Goal: Feedback & Contribution: Contribute content

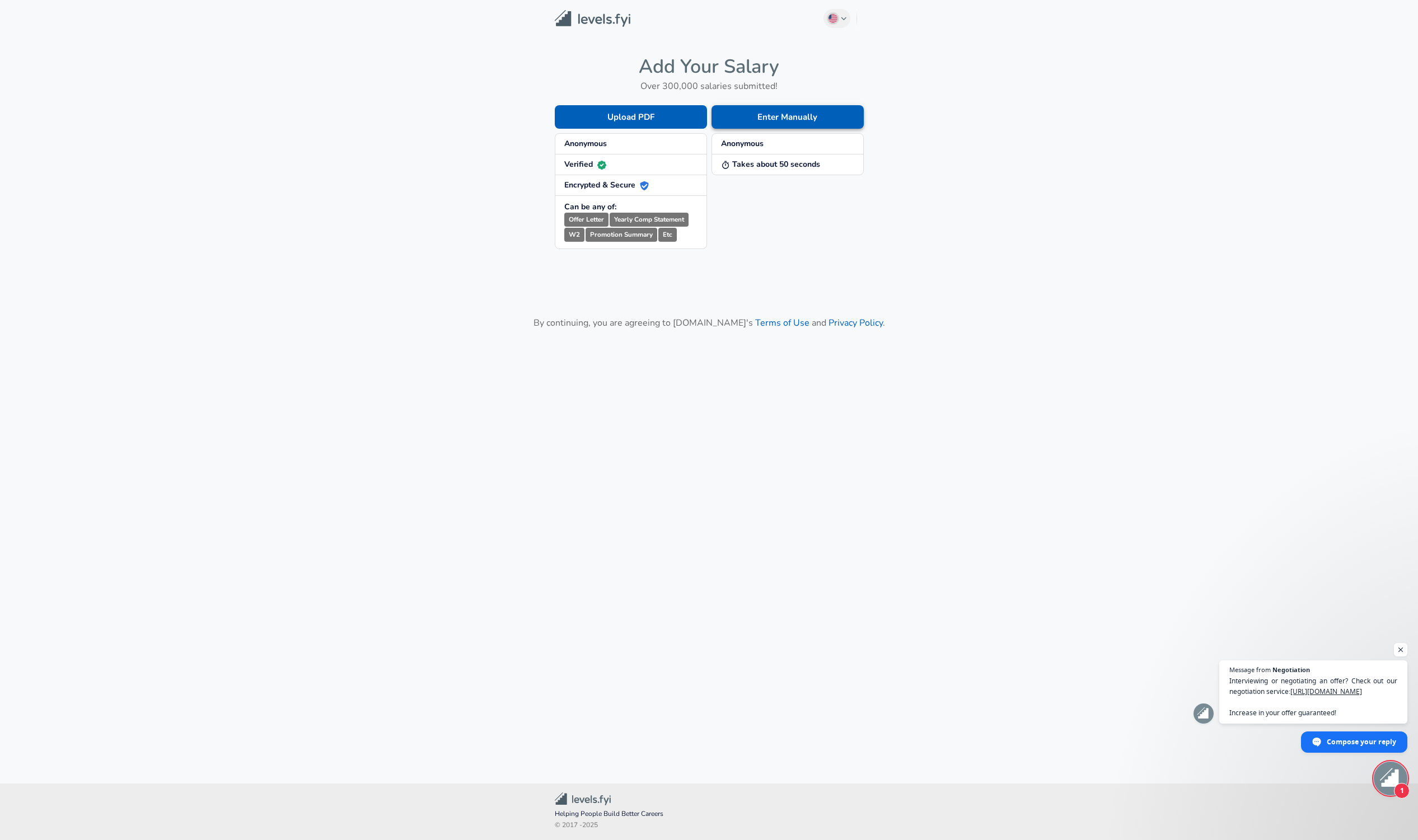
click at [786, 116] on button "Enter Manually" at bounding box center [787, 116] width 152 height 23
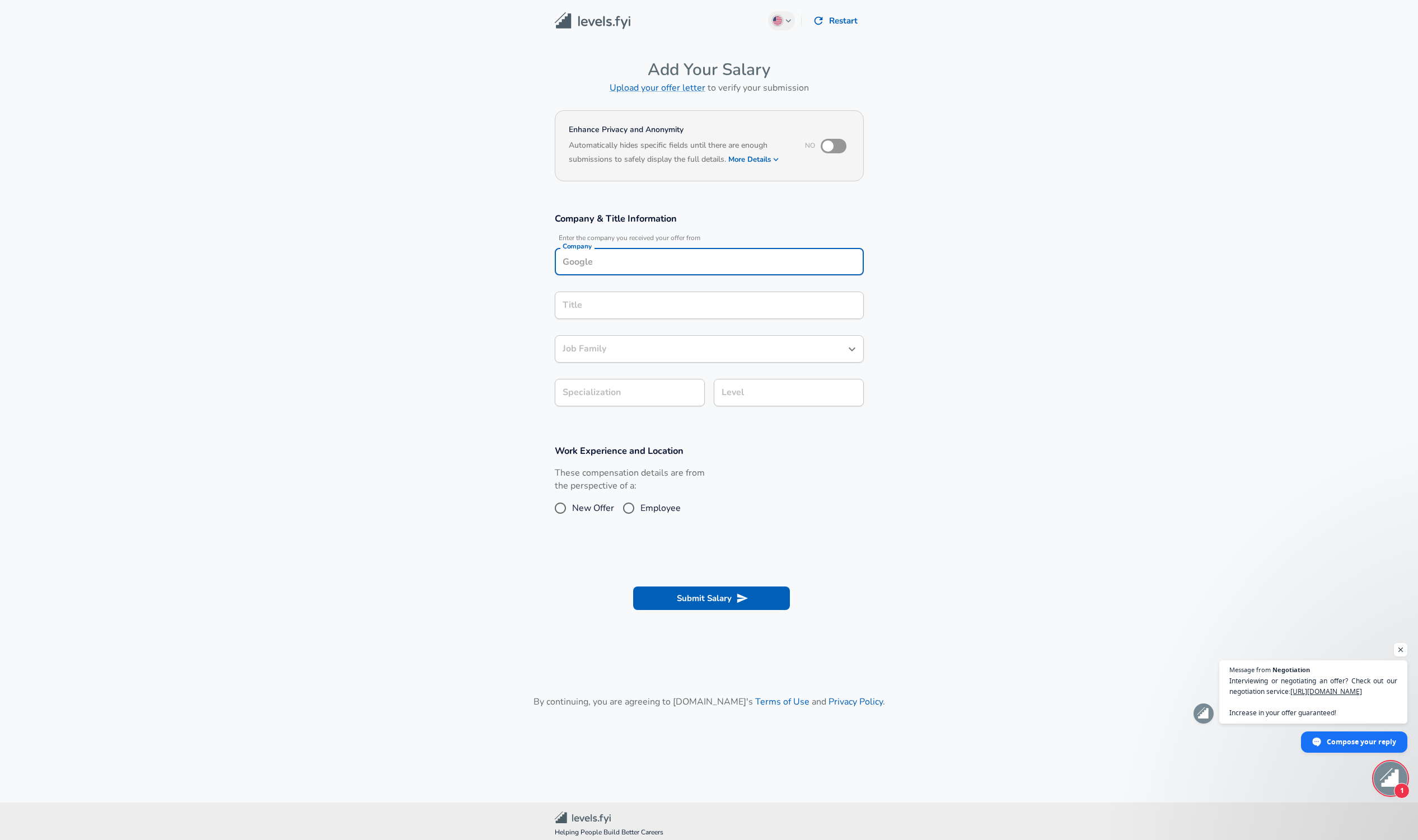
click at [698, 258] on div "Company" at bounding box center [709, 261] width 309 height 27
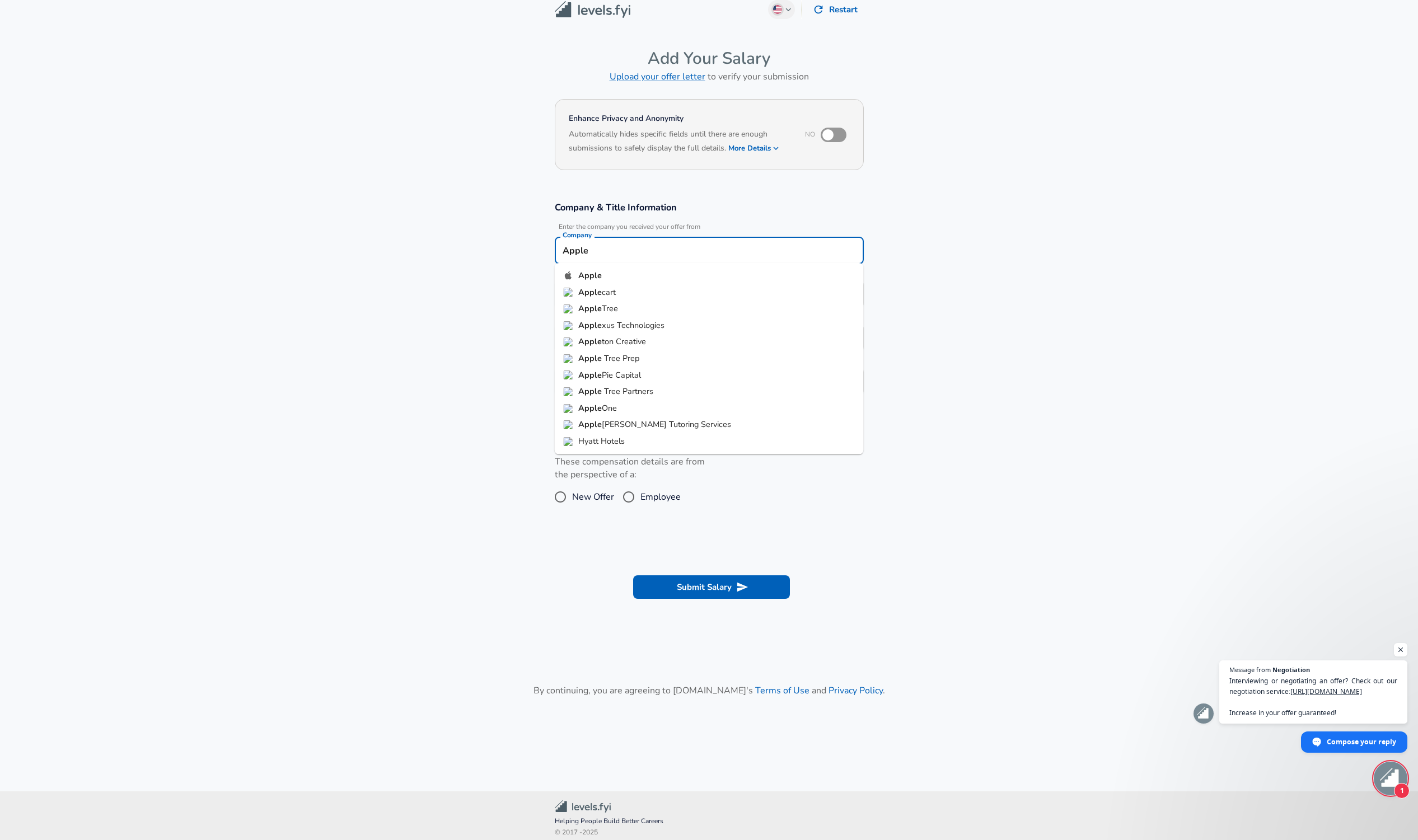
click at [669, 273] on li "Apple" at bounding box center [709, 276] width 309 height 17
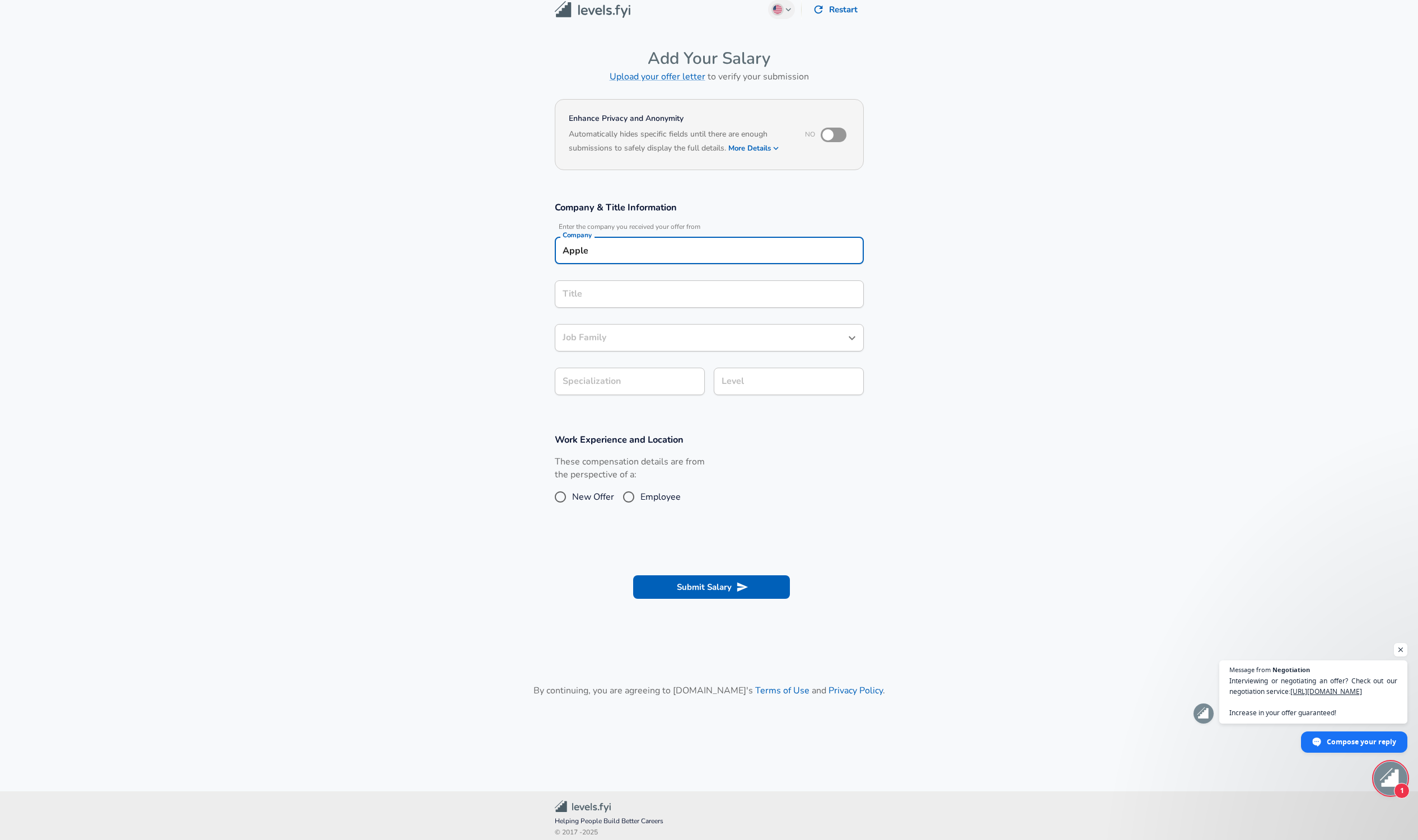
type input "Apple"
click at [669, 298] on input "Title" at bounding box center [709, 294] width 299 height 18
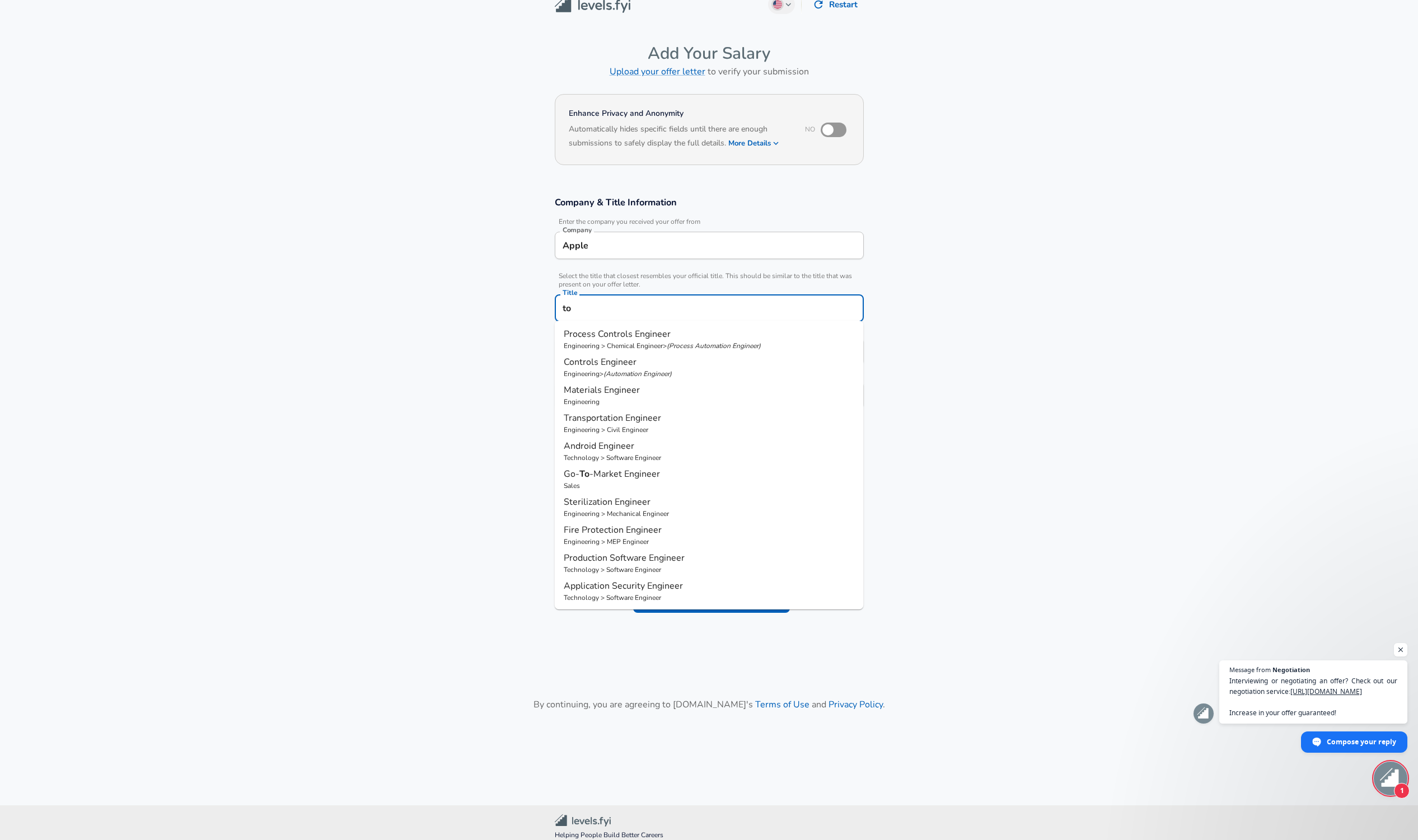
type input "t"
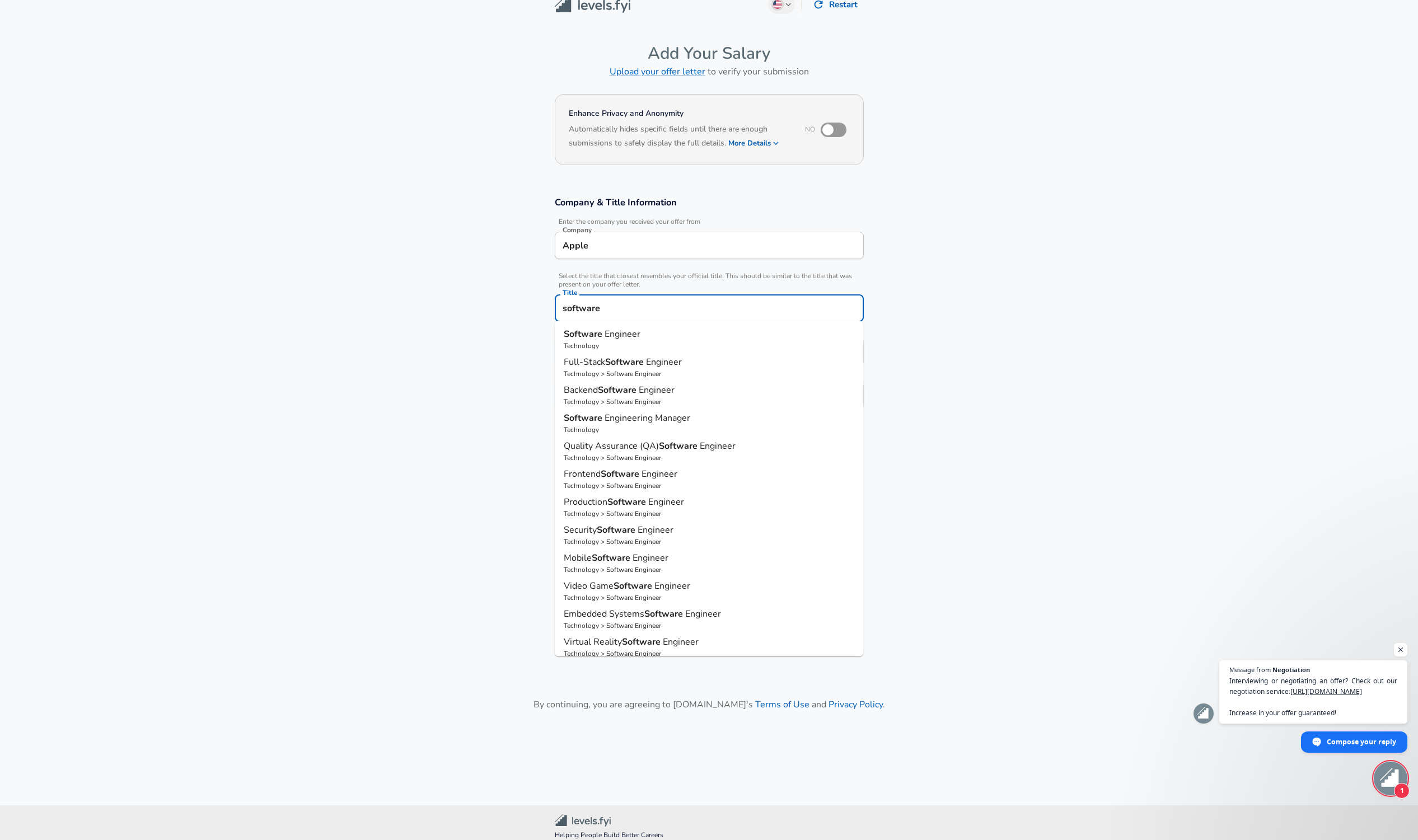
click at [680, 438] on li "Quality Assurance (QA) Software Engineer Technology > Software Engineer" at bounding box center [709, 451] width 309 height 28
type input "Quality Assurance (QA) Software Engineer"
type input "Testing (SDET)"
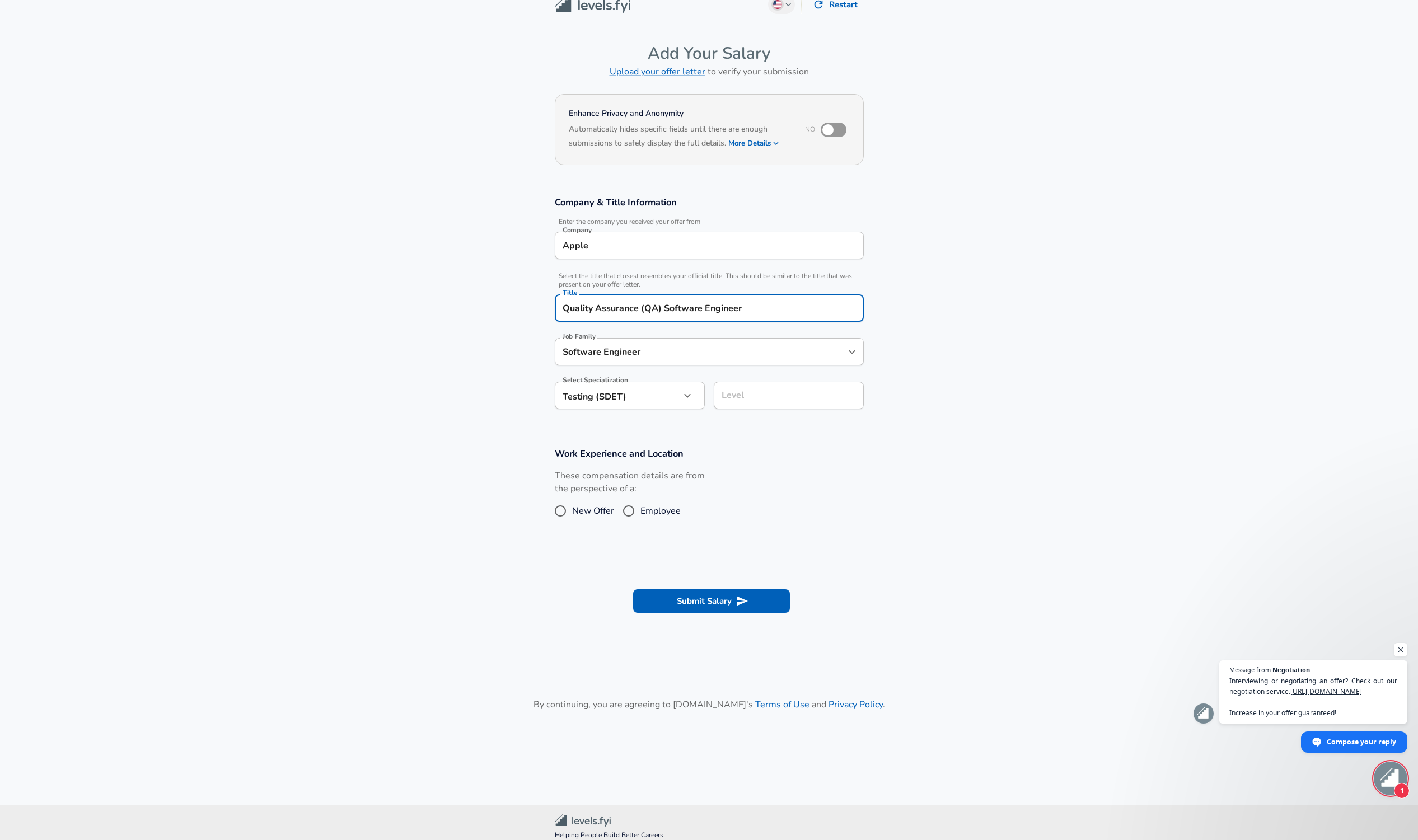
type input "Software Engineer"
click at [704, 341] on div "Software Engineer Job Family" at bounding box center [709, 352] width 309 height 27
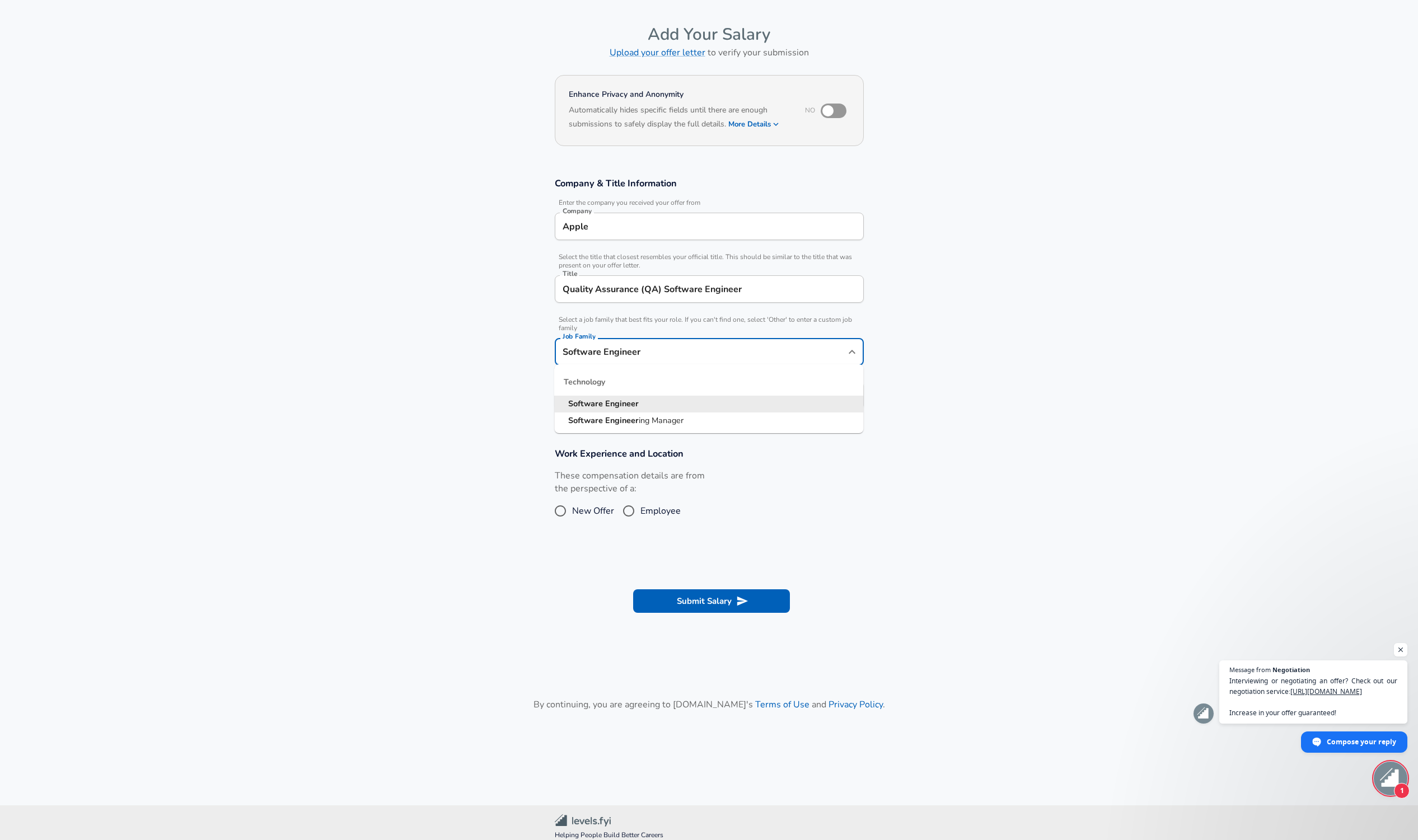
click at [949, 356] on section "Company & Title Information Enter the company you received your offer from Comp…" at bounding box center [709, 299] width 1418 height 270
click at [723, 369] on div "Job Family Software Engineer Job Family" at bounding box center [709, 350] width 309 height 44
click at [757, 387] on div "Level Level" at bounding box center [789, 394] width 150 height 44
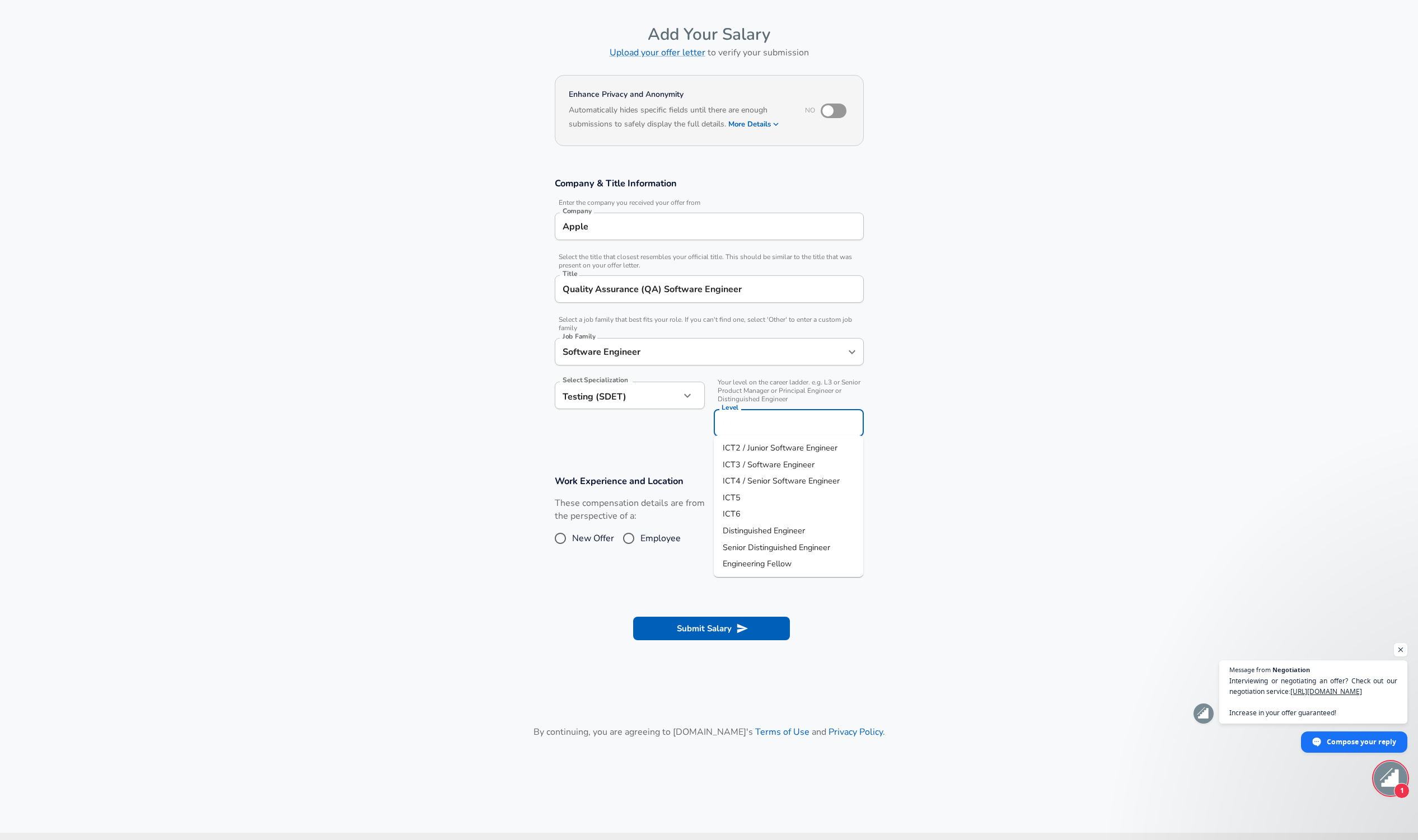
scroll to position [55, 0]
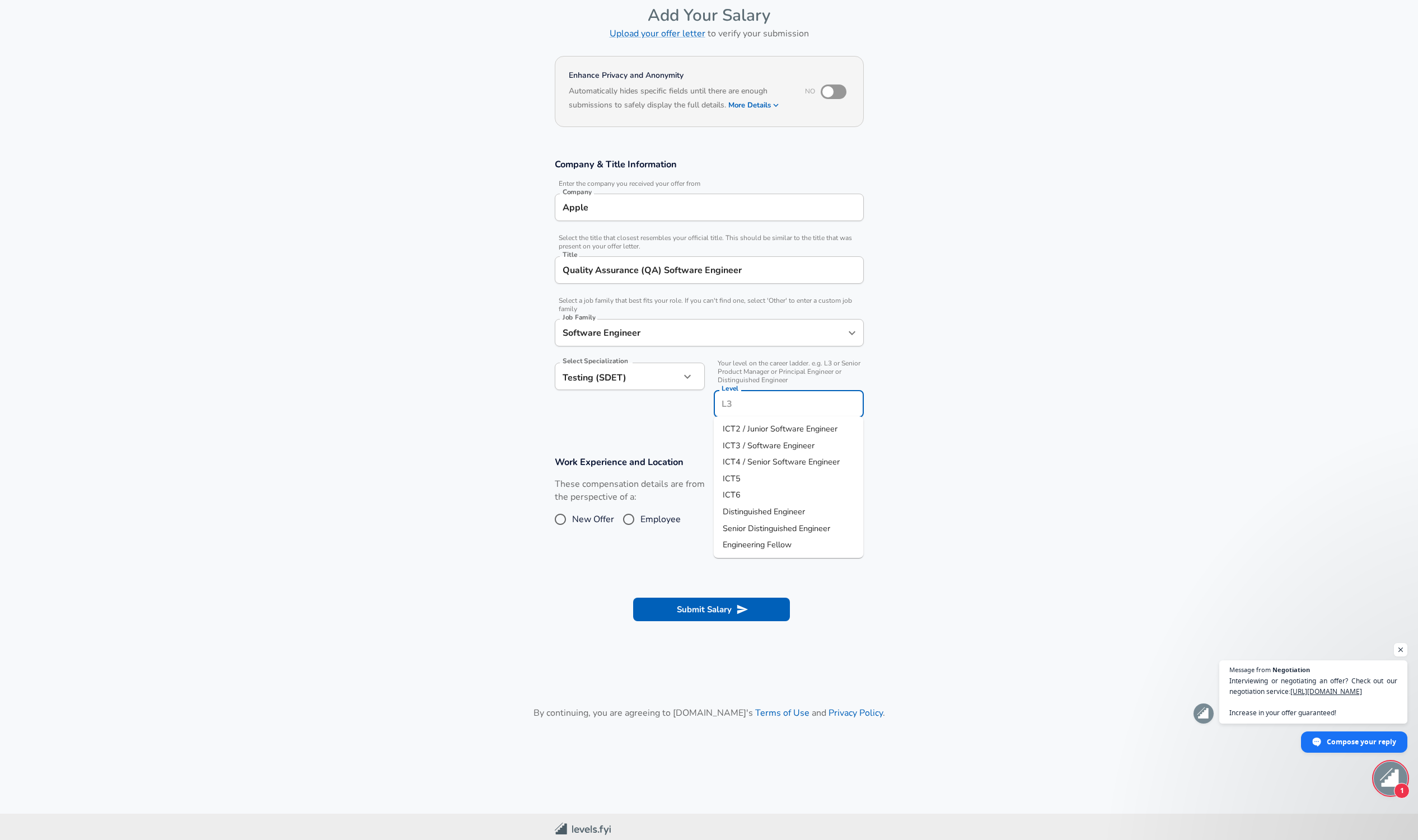
click at [756, 424] on span "ICT2 / Junior Software Engineer" at bounding box center [780, 429] width 115 height 11
click at [633, 500] on label "These compensation details are from the perspective of a:" at bounding box center [629, 490] width 150 height 26
click at [627, 491] on label "These compensation details are from the perspective of a:" at bounding box center [629, 490] width 150 height 26
click at [627, 493] on label "These compensation details are from the perspective of a:" at bounding box center [629, 490] width 150 height 26
click at [949, 449] on section "Work Experience and Location These compensation details are from the perspectiv…" at bounding box center [709, 498] width 1418 height 112
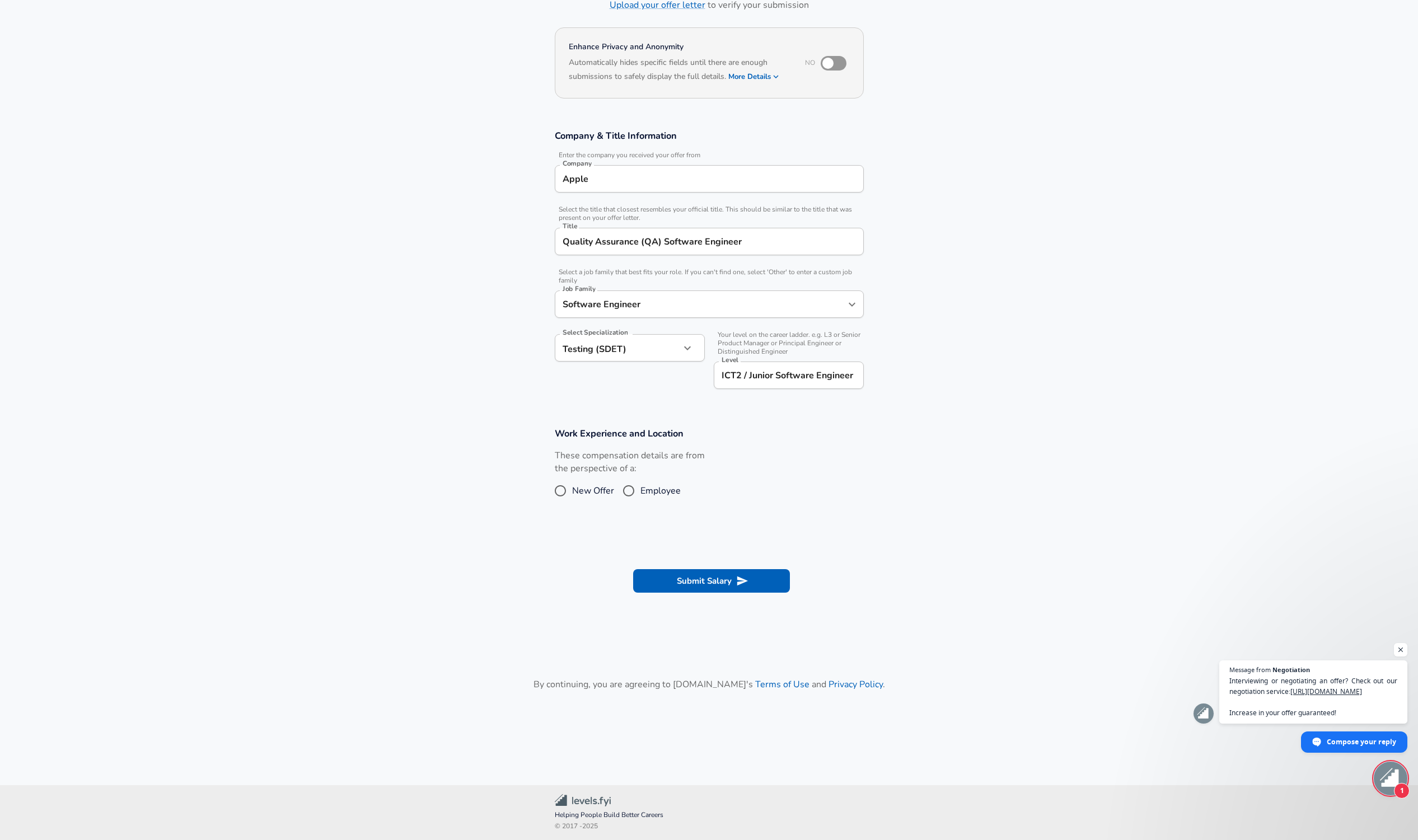
scroll to position [82, 0]
click at [813, 375] on input "ICT2 / Junior Software Engineer" at bounding box center [789, 376] width 140 height 18
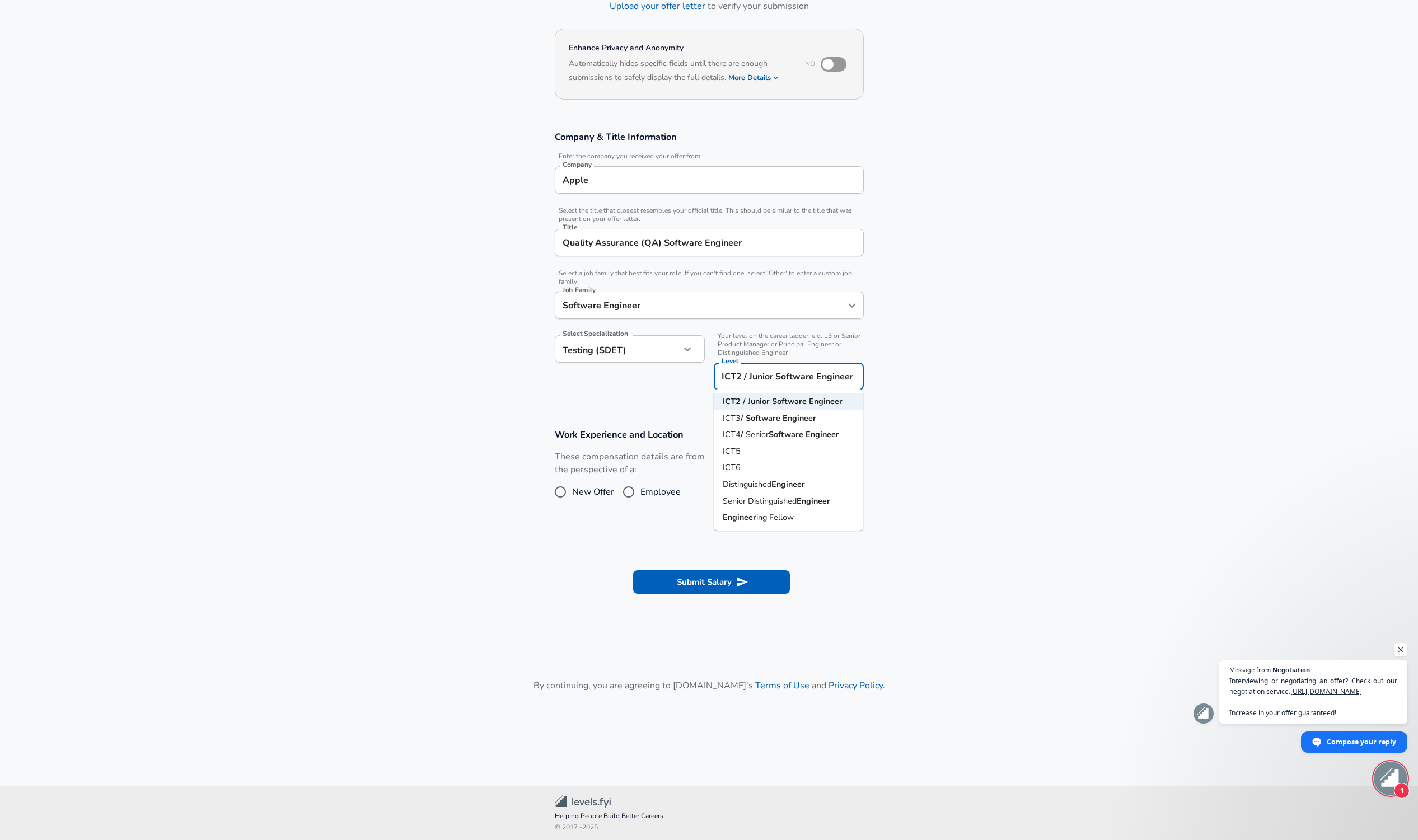
click at [800, 416] on strong "Engineer" at bounding box center [799, 418] width 34 height 11
type input "ICT3 / Software Engineer"
click at [650, 488] on span "Employee" at bounding box center [660, 492] width 40 height 14
click at [640, 488] on input "Employee" at bounding box center [628, 492] width 23 height 18
radio input "true"
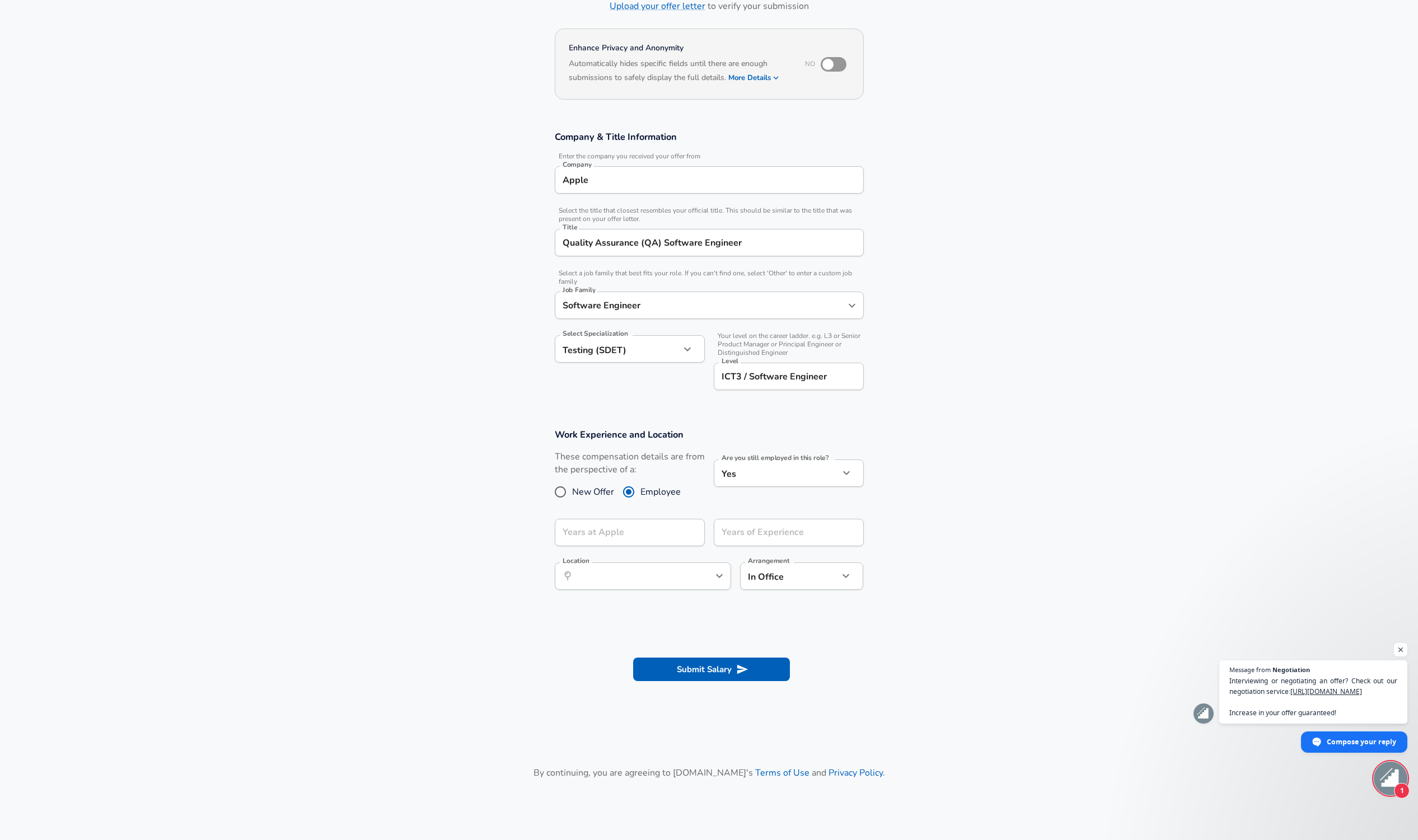
click at [774, 473] on body "English (US) Change Restart Add Your Salary Upload your offer letter to verify …" at bounding box center [709, 338] width 1418 height 840
click at [775, 494] on li "No" at bounding box center [789, 498] width 150 height 17
type input "no"
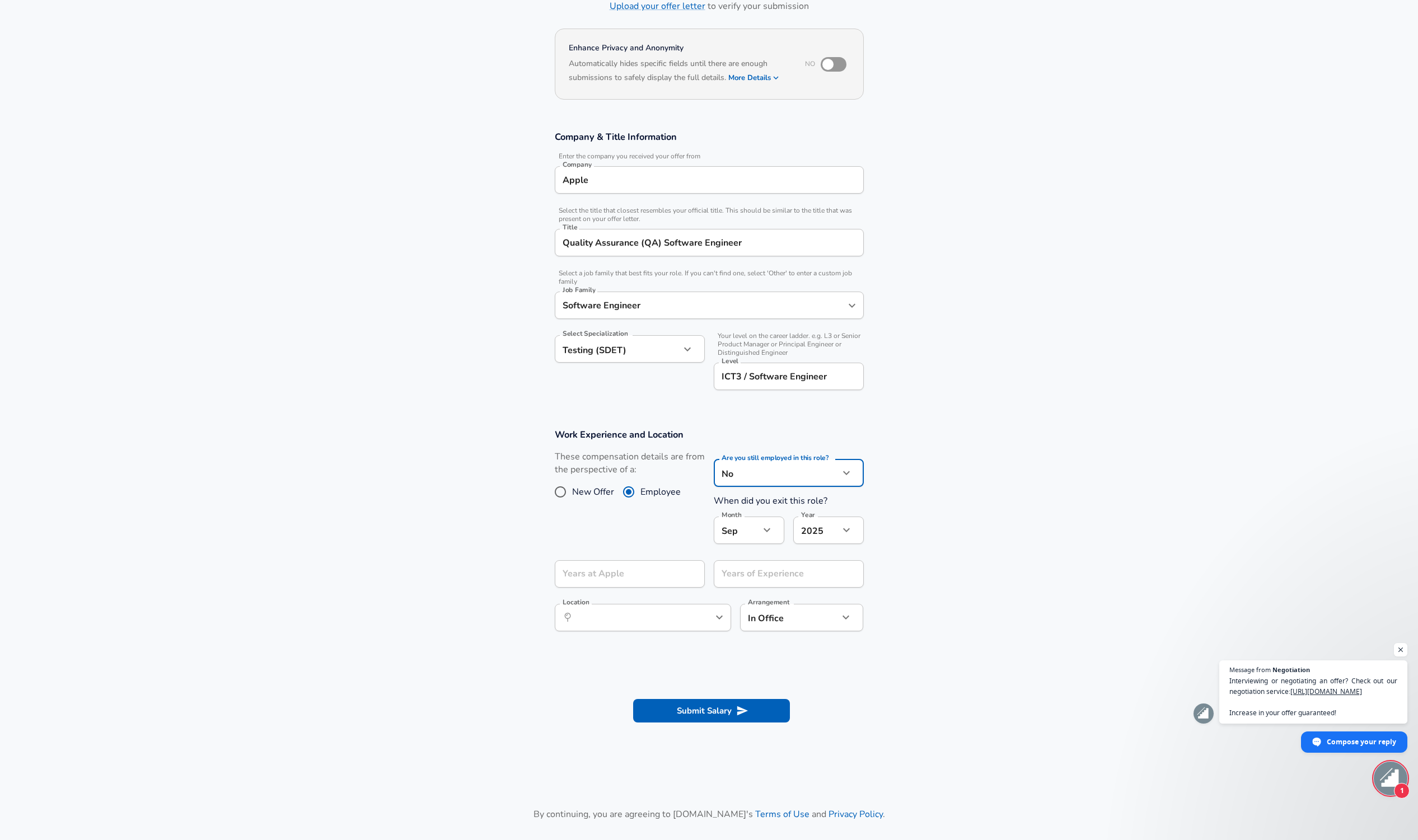
click at [815, 528] on body "English (US) Change Restart Add Your Salary Upload your offer letter to verify …" at bounding box center [709, 338] width 1418 height 840
click at [740, 530] on div at bounding box center [709, 420] width 1418 height 840
click at [740, 530] on body "English (US) Change Restart Add Your Salary Upload your offer letter to verify …" at bounding box center [709, 338] width 1418 height 840
click at [740, 530] on div at bounding box center [709, 420] width 1418 height 840
click at [758, 526] on button "button" at bounding box center [766, 529] width 19 height 19
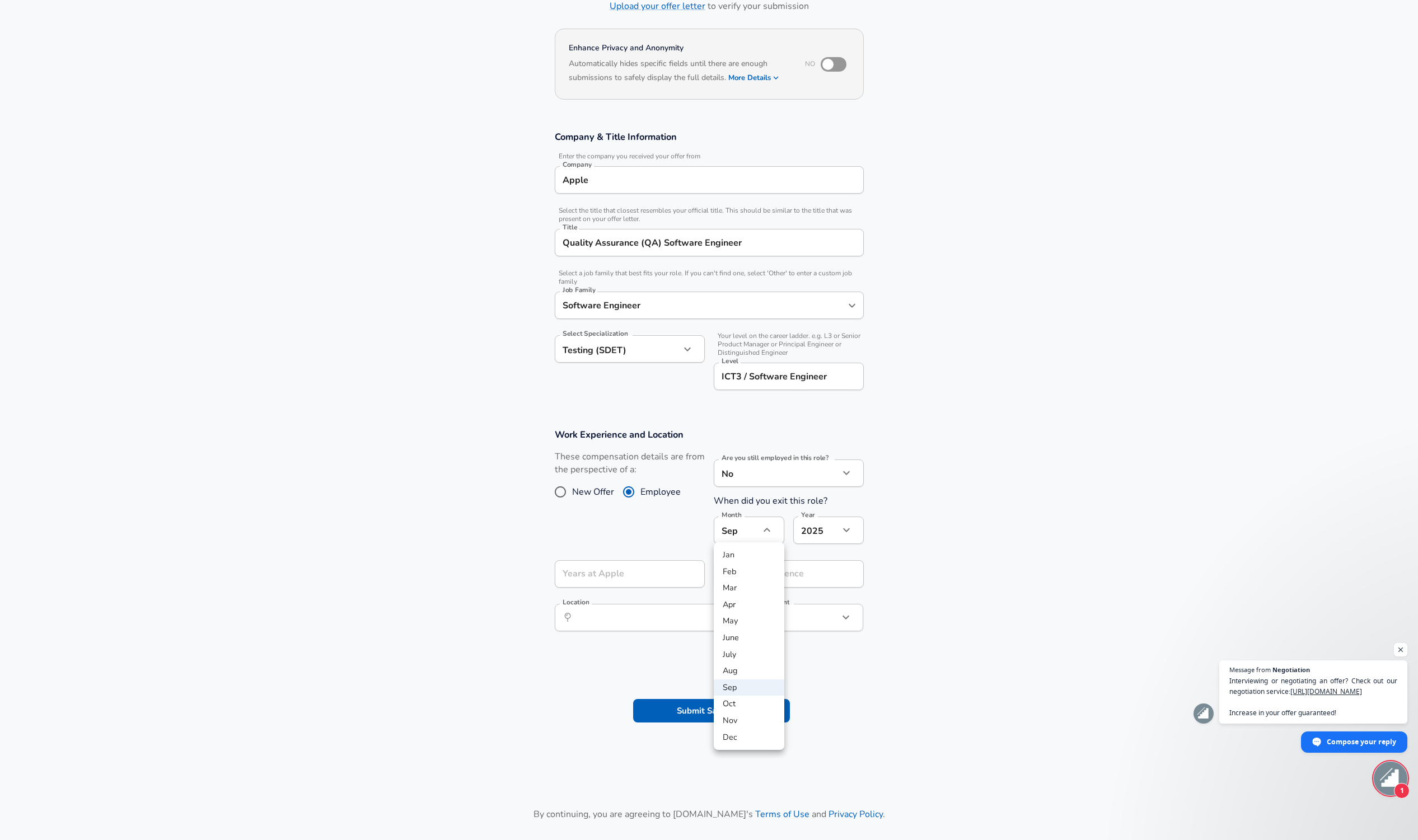
click at [749, 700] on li "Oct" at bounding box center [749, 704] width 70 height 17
type input "10"
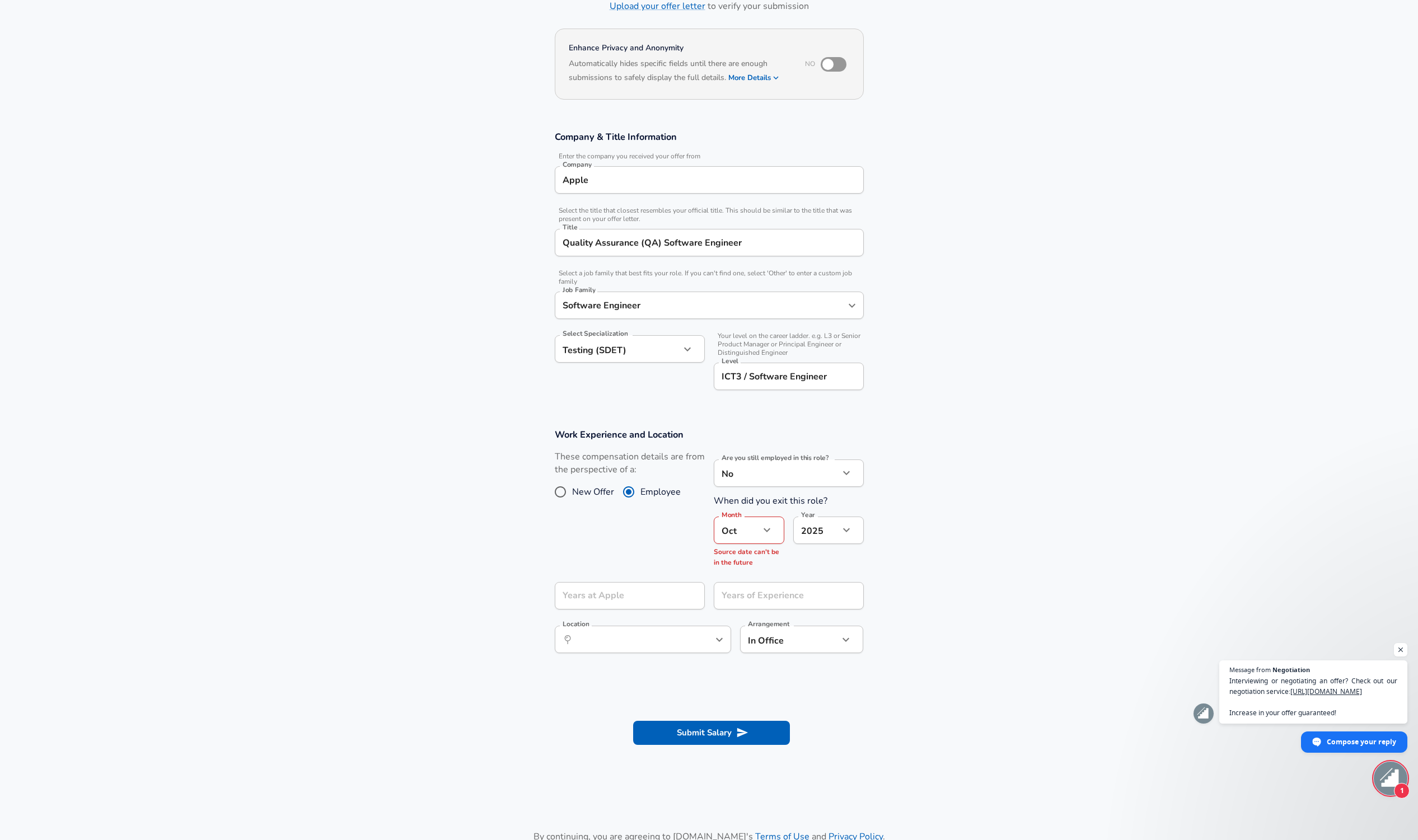
click at [821, 530] on body "English (US) Change Restart Add Your Salary Upload your offer letter to verify …" at bounding box center [709, 338] width 1418 height 840
click at [823, 559] on li "2025" at bounding box center [828, 555] width 70 height 17
click at [844, 520] on button "button" at bounding box center [846, 529] width 19 height 19
click at [836, 567] on li "2024" at bounding box center [828, 572] width 70 height 17
type input "2024"
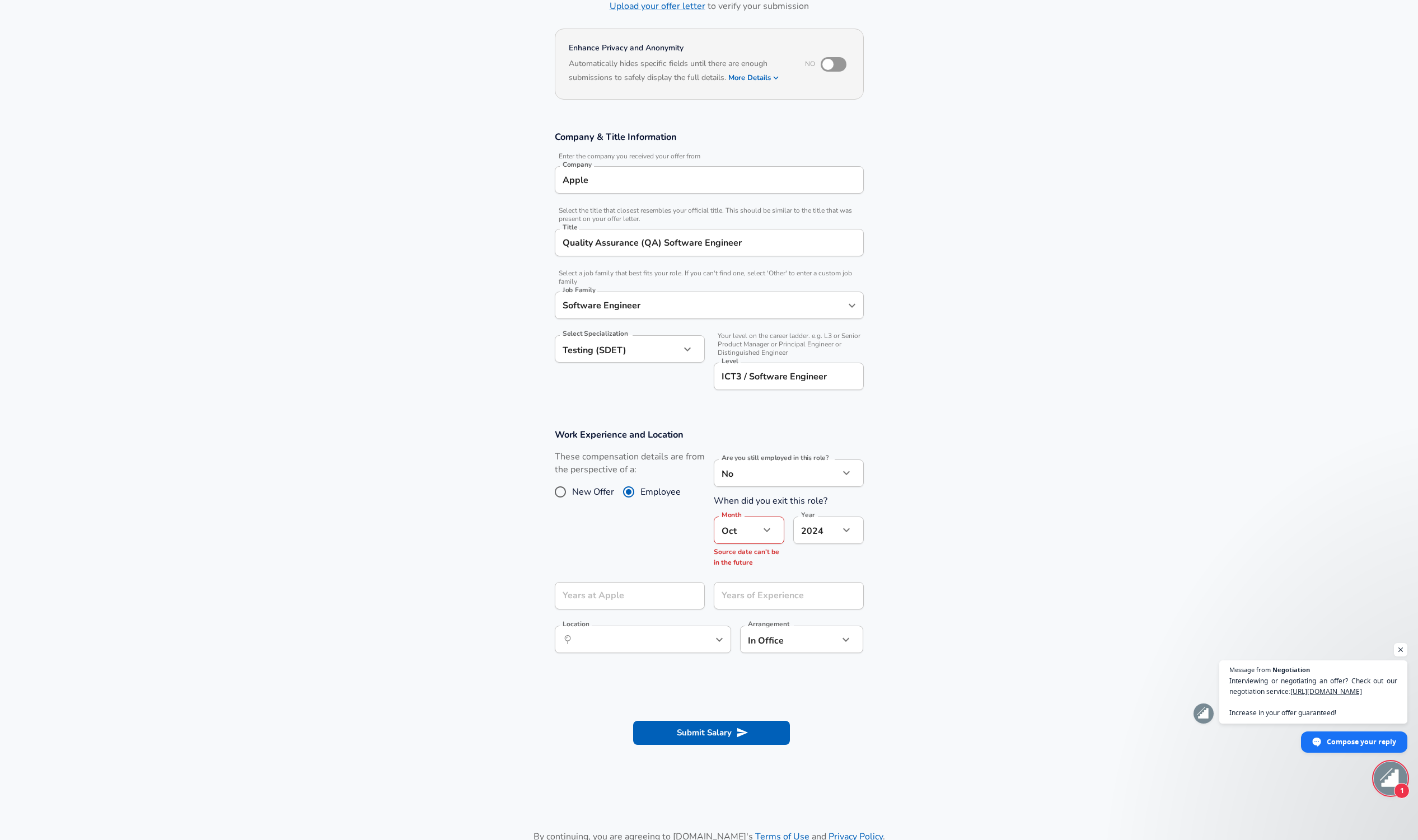
click at [912, 563] on section "Work Experience and Location These compensation details are from the perspectiv…" at bounding box center [709, 546] width 1418 height 263
click at [652, 590] on div "Years at Apple Years at Apple" at bounding box center [629, 597] width 150 height 30
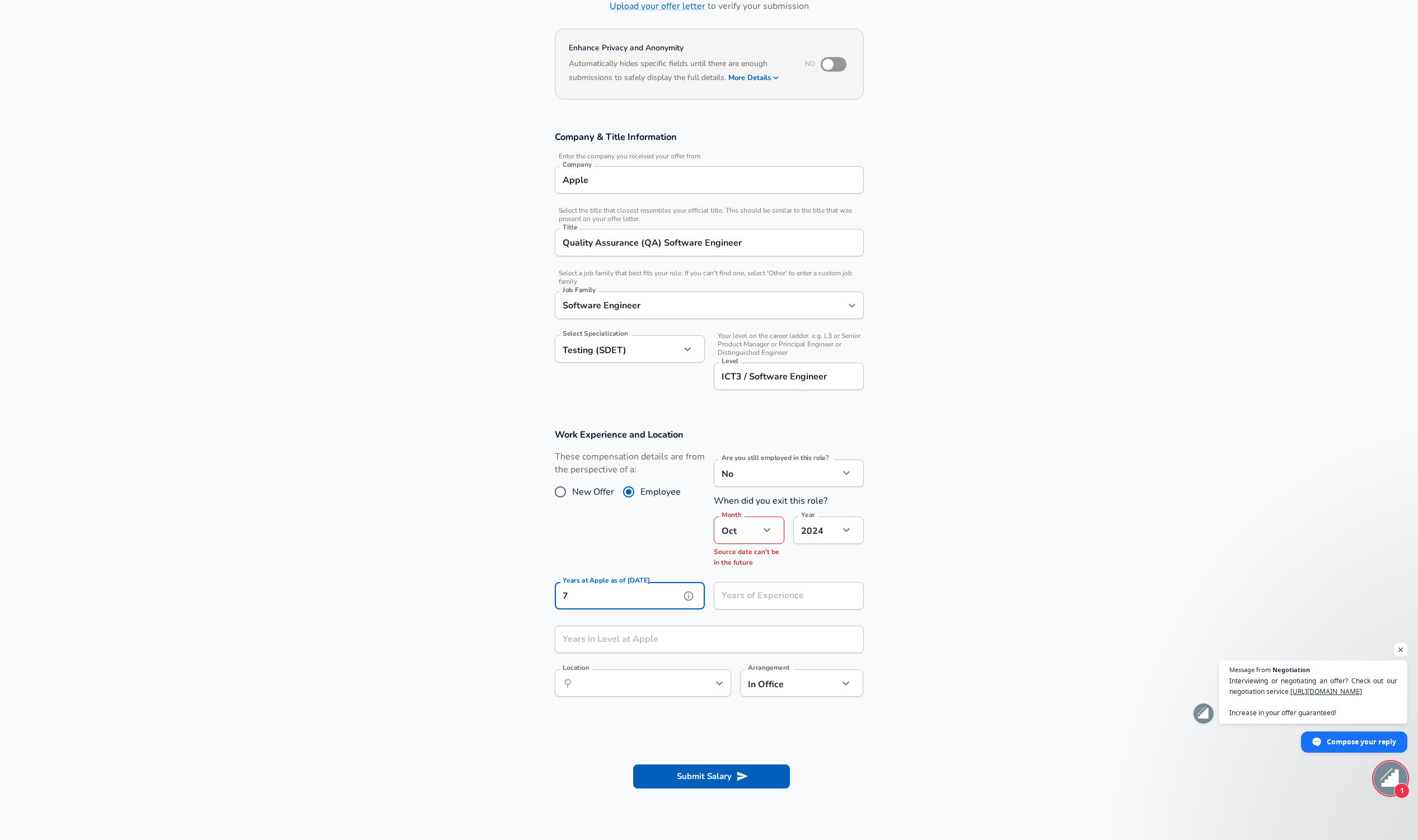
type input "7"
click at [906, 598] on section "Work Experience and Location These compensation details are from the perspectiv…" at bounding box center [709, 569] width 1418 height 307
click at [754, 592] on input "Years of Experience" at bounding box center [776, 596] width 126 height 27
type input "8"
click at [752, 642] on input "Years in Level at Apple" at bounding box center [697, 640] width 285 height 27
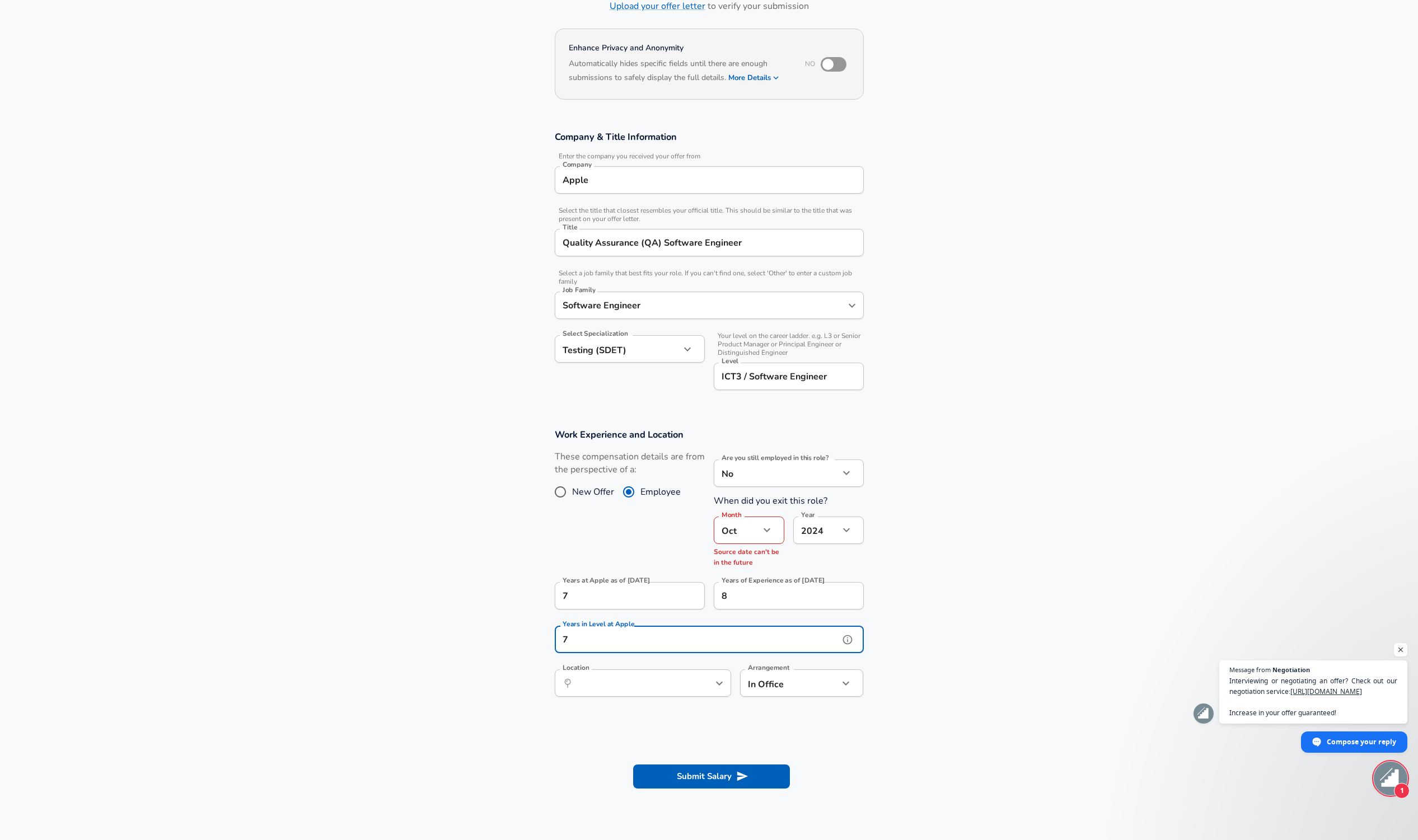
type input "7"
click at [962, 651] on section "Work Experience and Location These compensation details are from the perspectiv…" at bounding box center [709, 569] width 1418 height 307
click at [582, 686] on input "Location" at bounding box center [631, 683] width 115 height 18
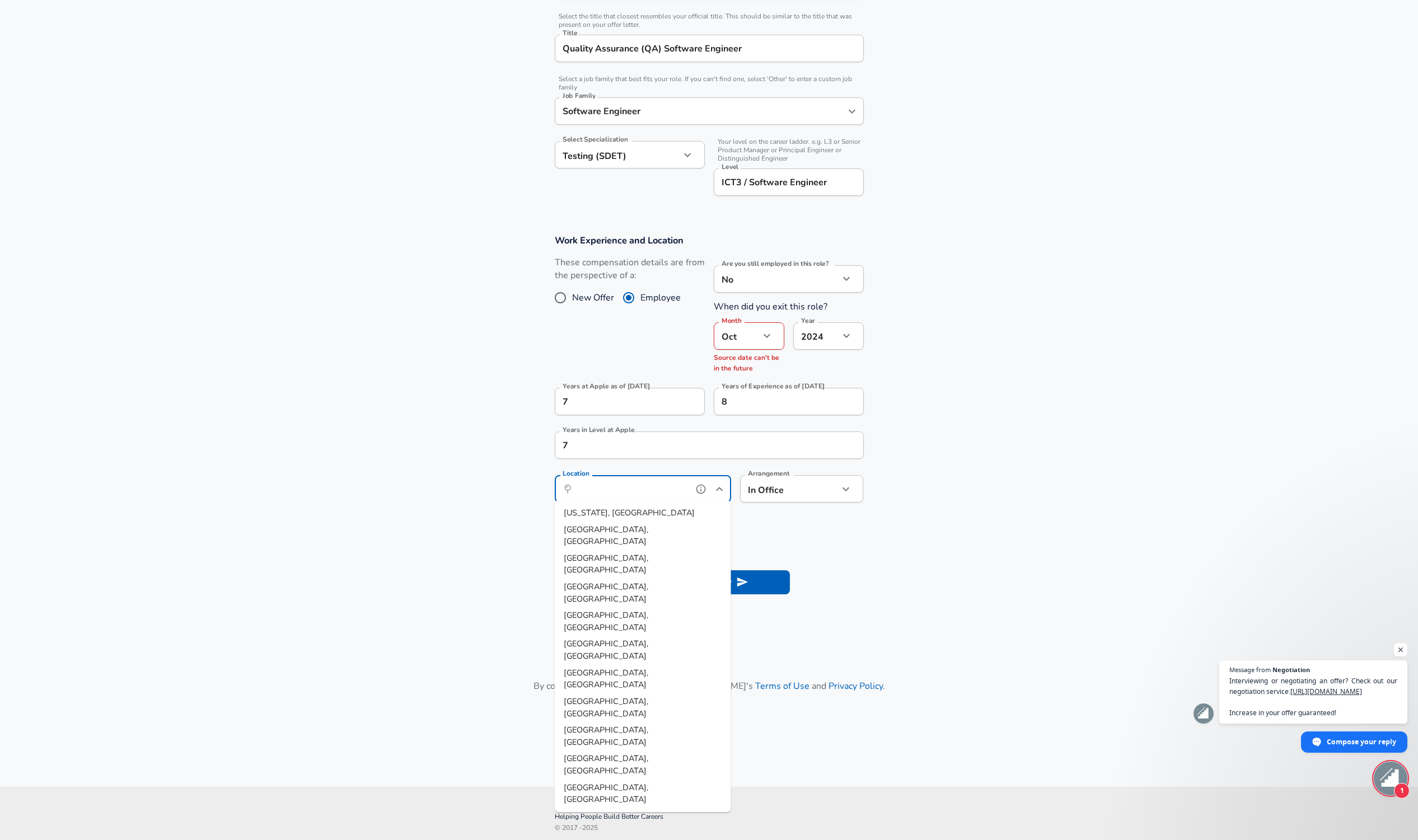
scroll to position [275, 0]
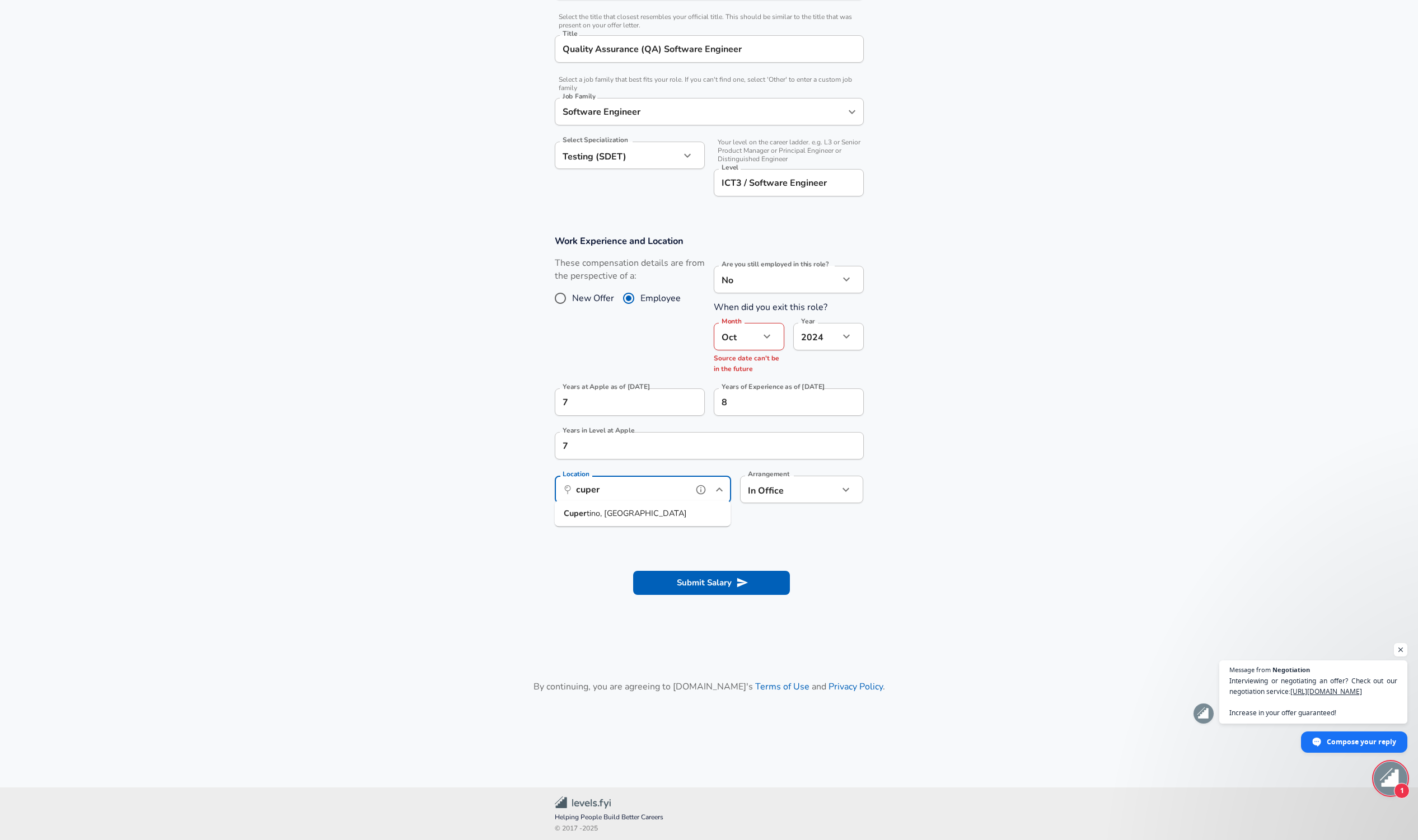
click at [646, 517] on li "Cuper tino, CA" at bounding box center [643, 514] width 176 height 17
type input "Cupertino, CA"
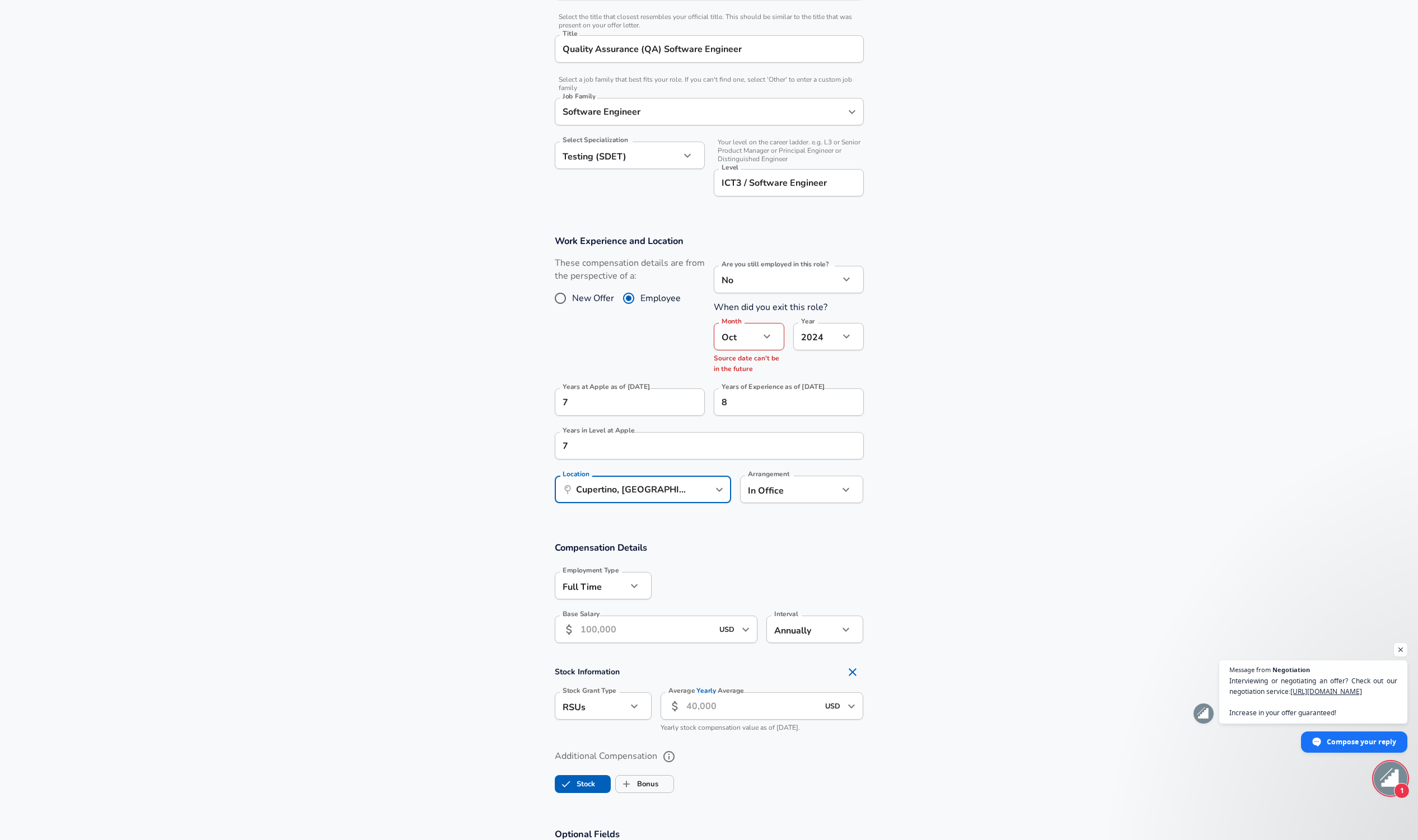
click at [807, 482] on body "English (US) Change Restart Add Your Salary Upload your offer letter to verify …" at bounding box center [709, 144] width 1418 height 840
click at [805, 541] on li "Hybrid" at bounding box center [802, 547] width 124 height 17
type input "hybrid"
click at [657, 624] on input "Base Salary" at bounding box center [647, 629] width 133 height 27
type input "159,000"
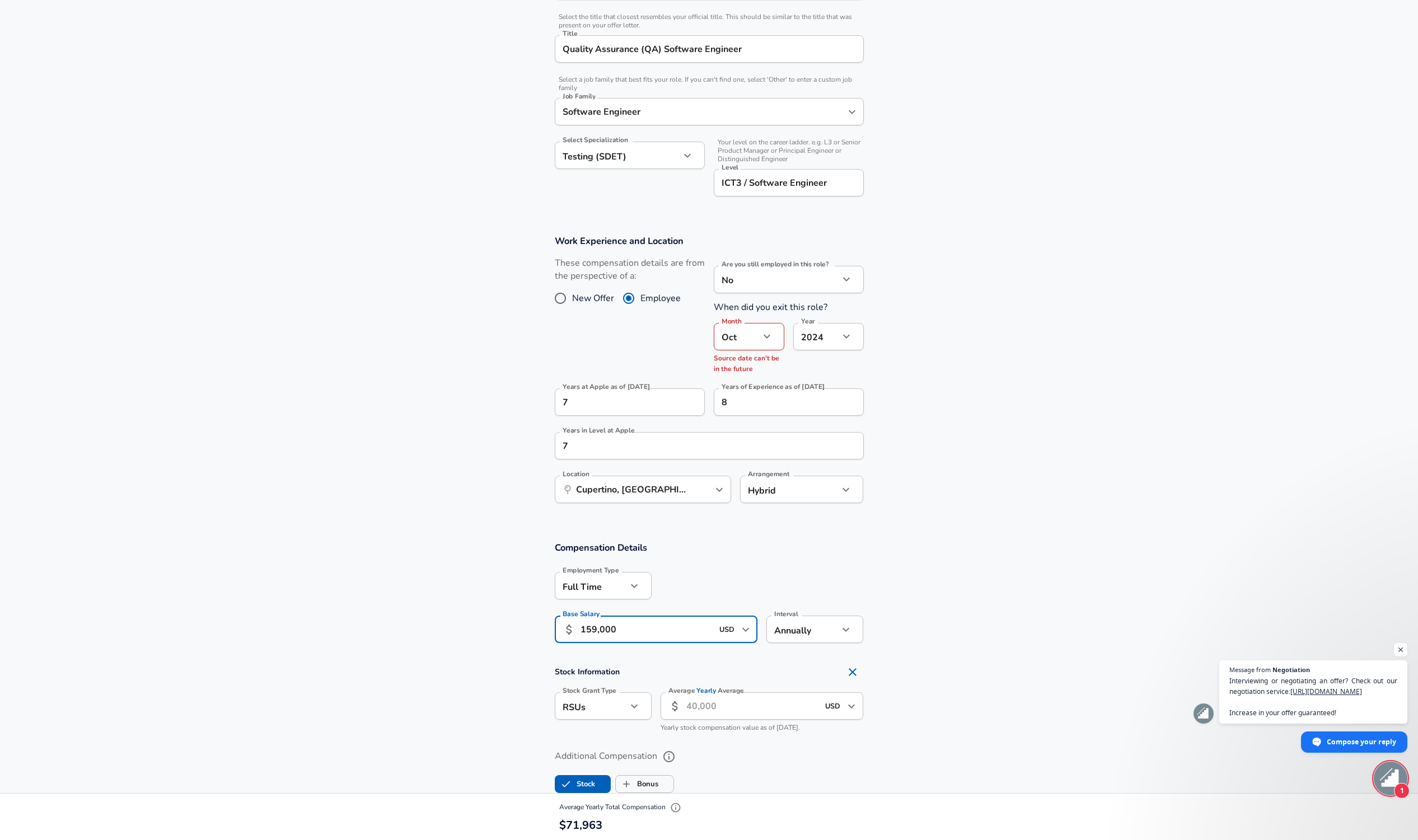
click at [848, 549] on h3 "Compensation Details" at bounding box center [709, 548] width 309 height 13
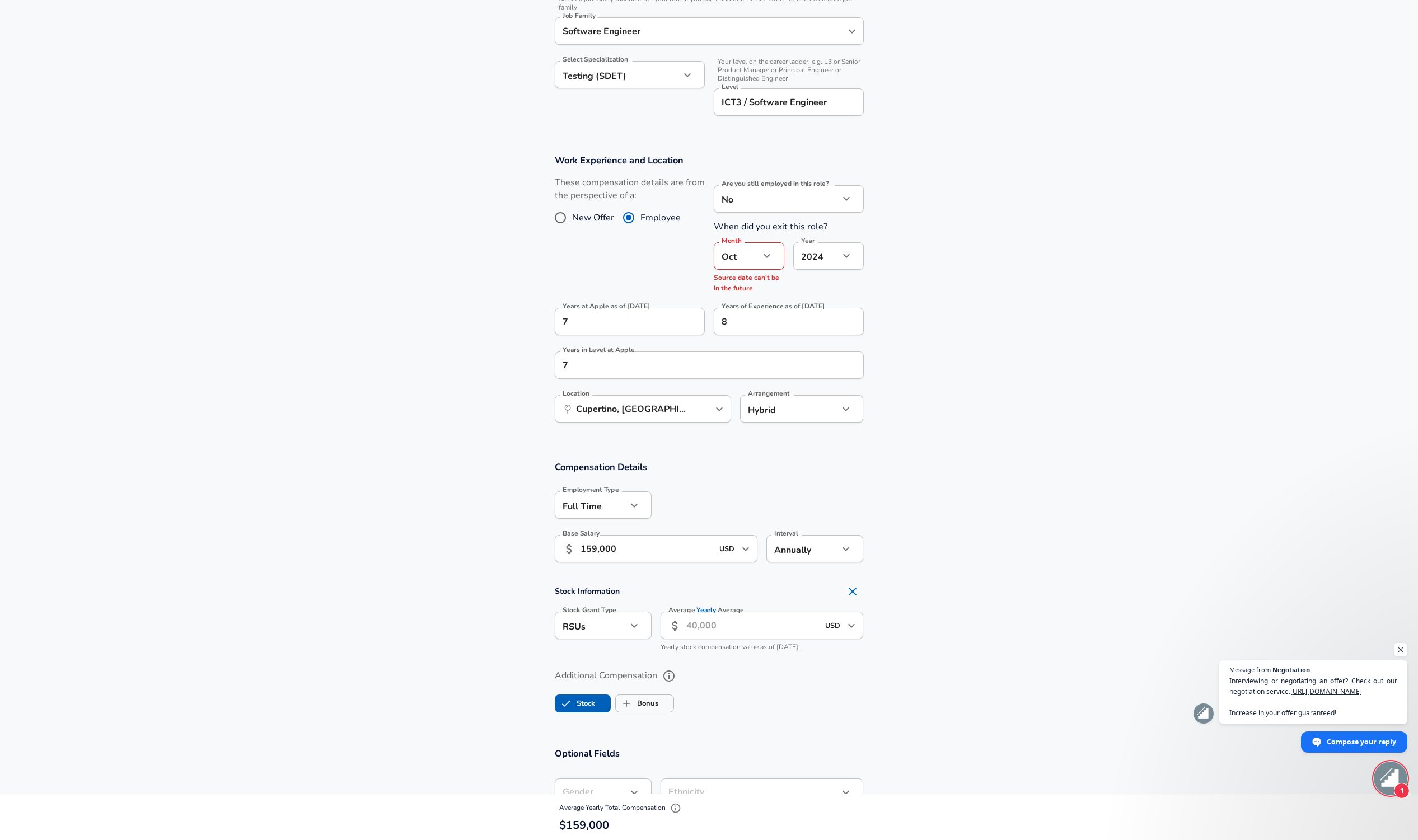
scroll to position [360, 0]
click at [853, 620] on icon "Open" at bounding box center [852, 622] width 7 height 4
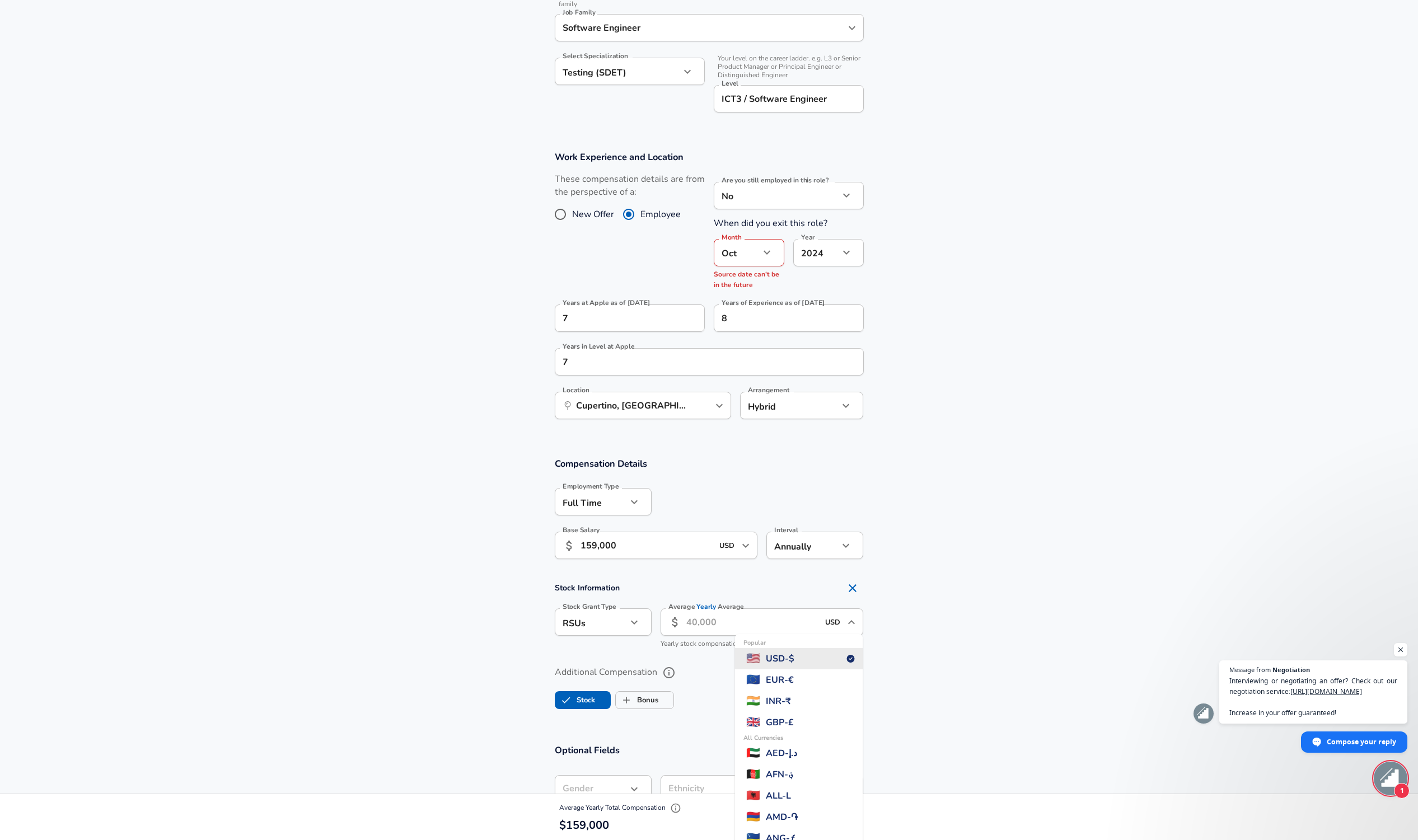
click at [846, 657] on li "Popular 🇺🇸 USD - $" at bounding box center [799, 658] width 128 height 21
click at [748, 618] on input "Average Yearly Average" at bounding box center [753, 622] width 133 height 27
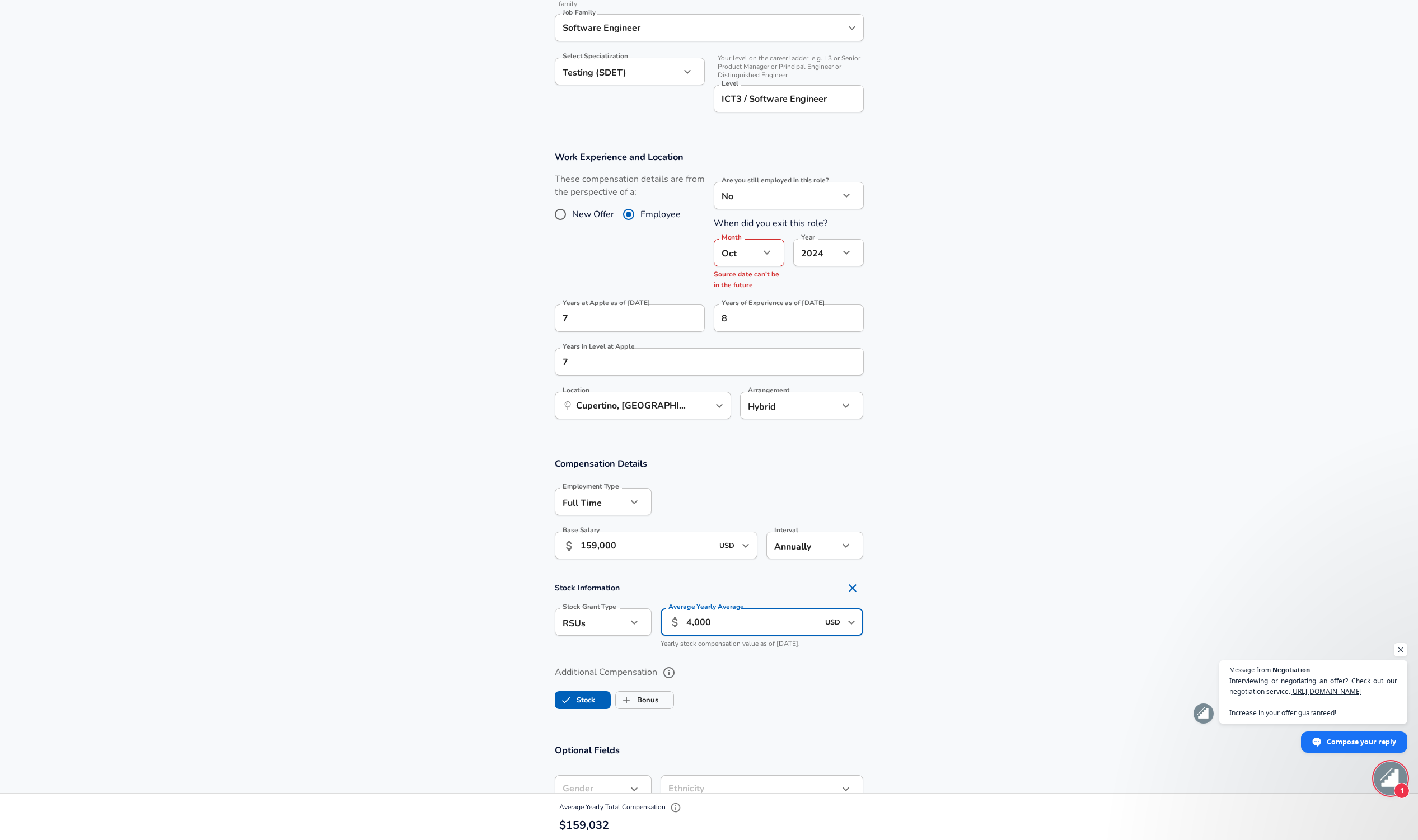
type input "40,000"
click at [796, 672] on label "Additional Compensation" at bounding box center [709, 672] width 309 height 19
click at [678, 672] on button "Additional Compensation" at bounding box center [669, 672] width 19 height 19
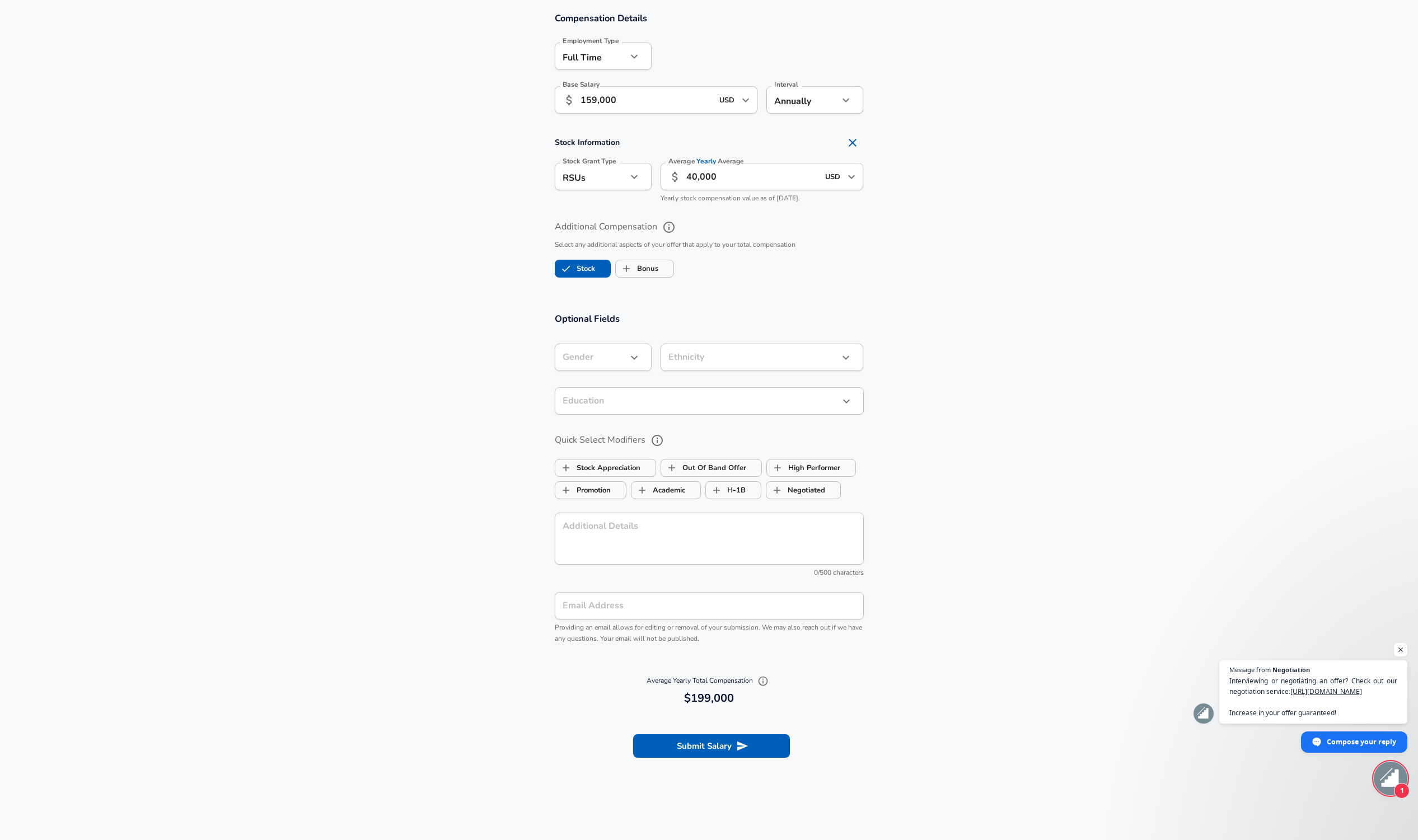
scroll to position [818, 0]
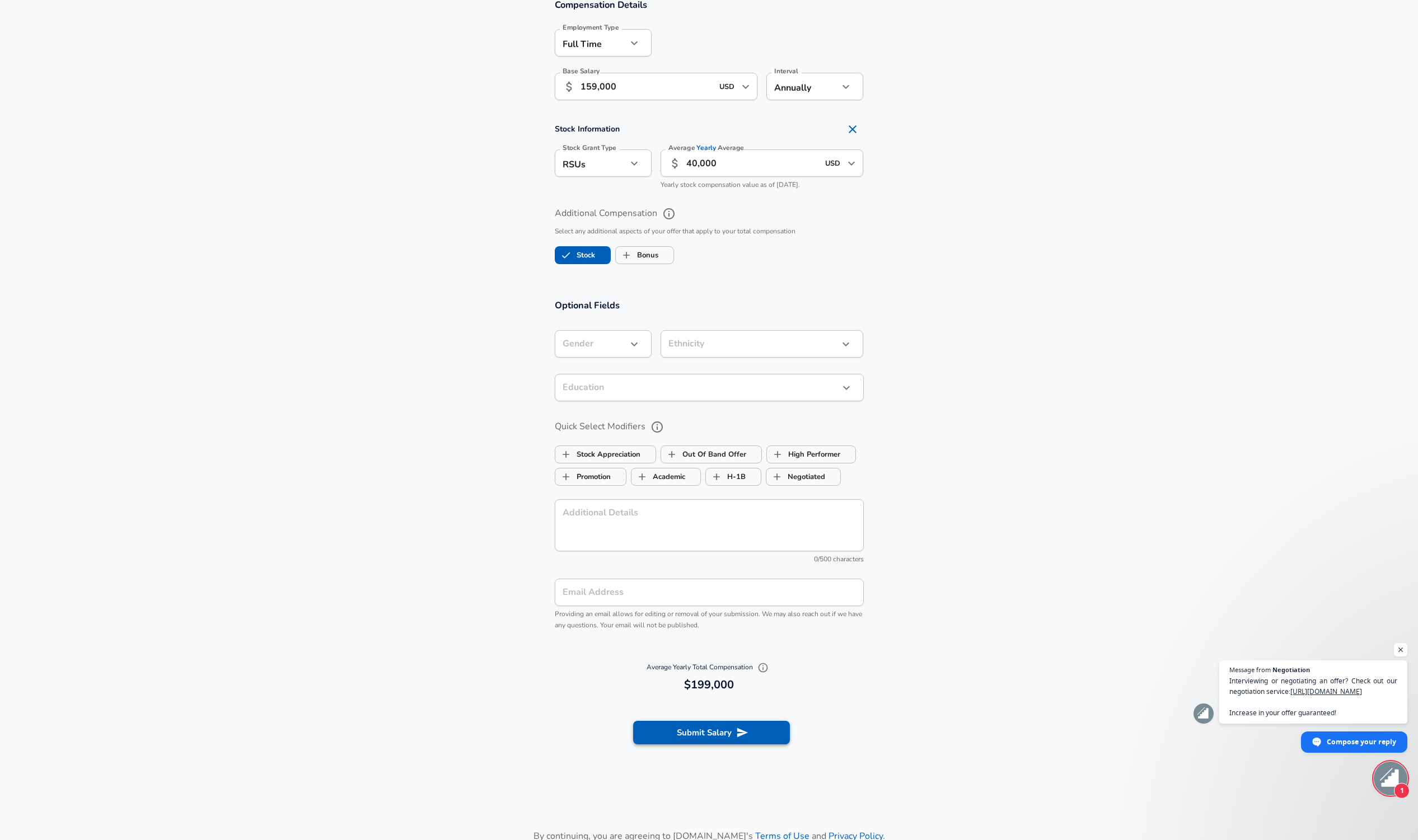
click at [755, 729] on button "Submit Salary" at bounding box center [711, 732] width 157 height 23
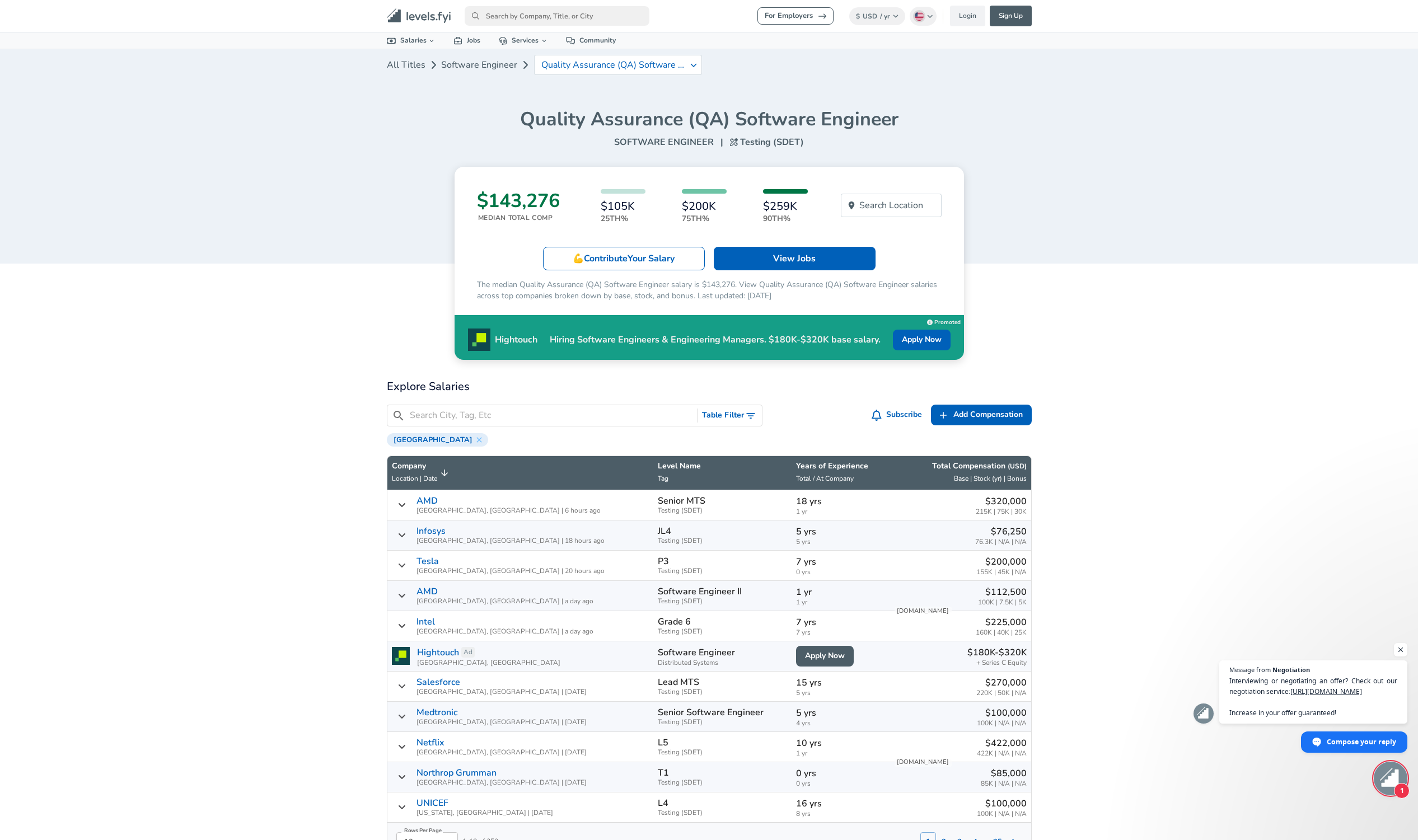
click at [740, 412] on button "Table Filter" at bounding box center [729, 415] width 64 height 20
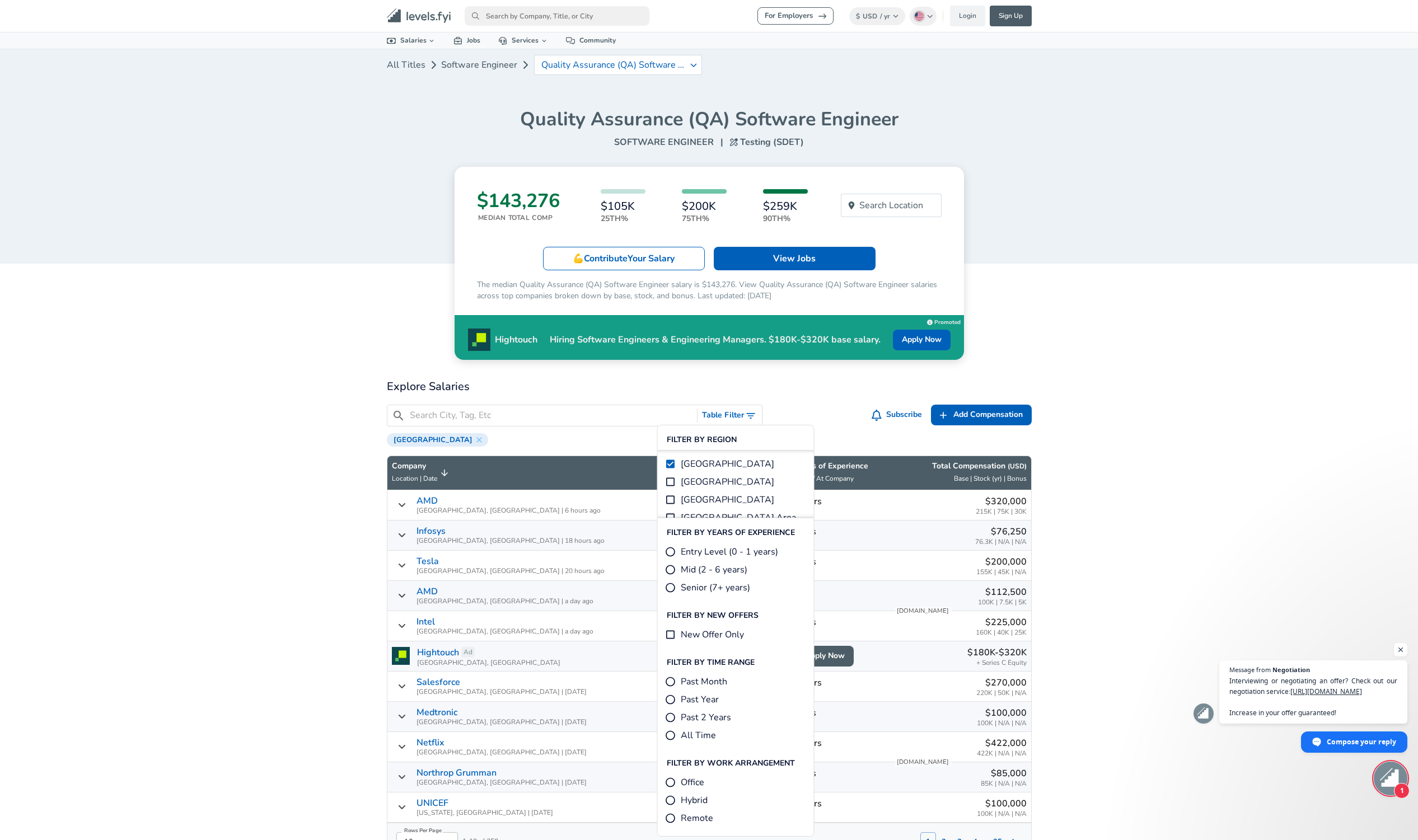
click at [721, 590] on span "Senior (7+ years)" at bounding box center [715, 588] width 69 height 14
click at [676, 590] on input "Senior (7+ years)" at bounding box center [671, 588] width 11 height 11
radio input "true"
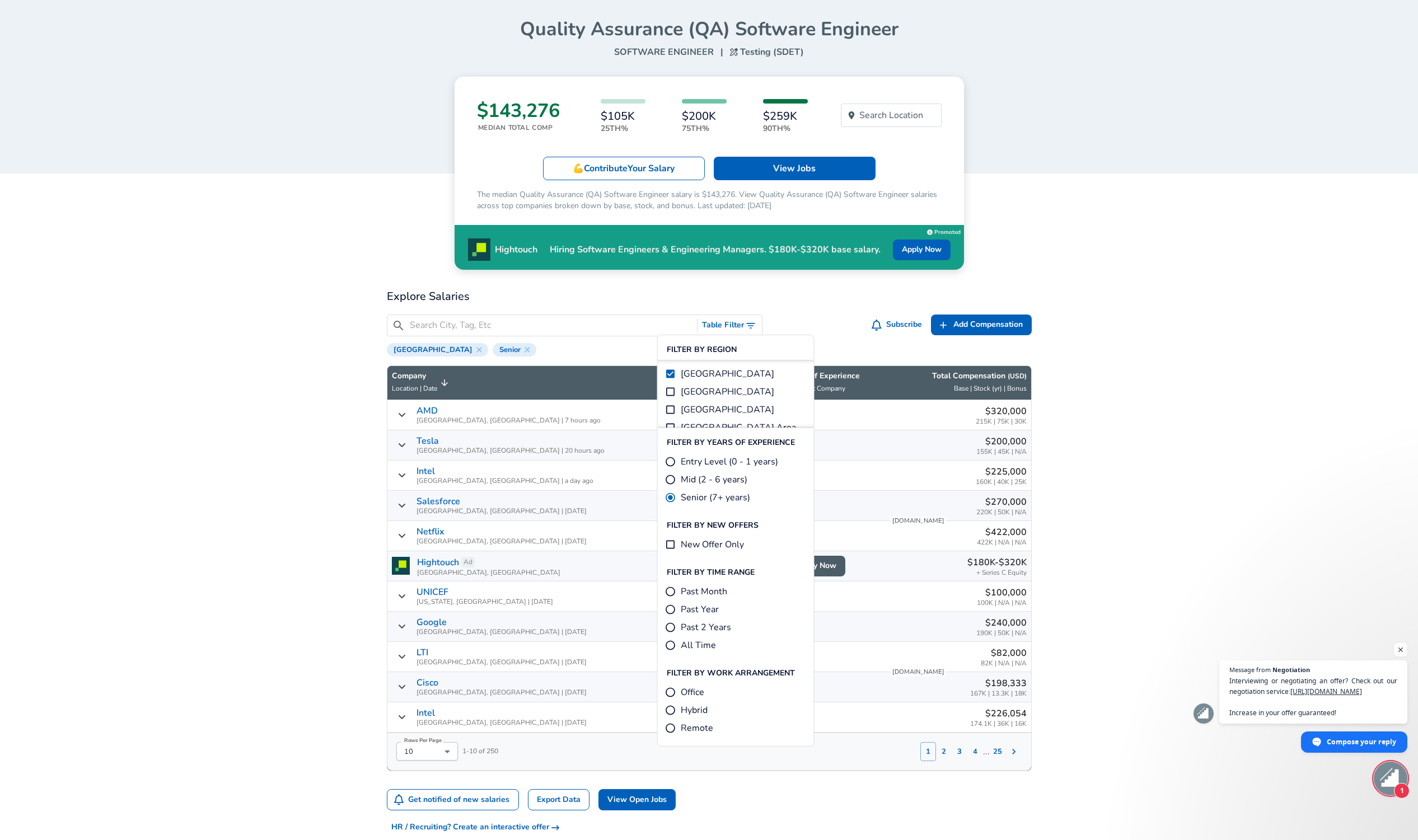
scroll to position [122, 0]
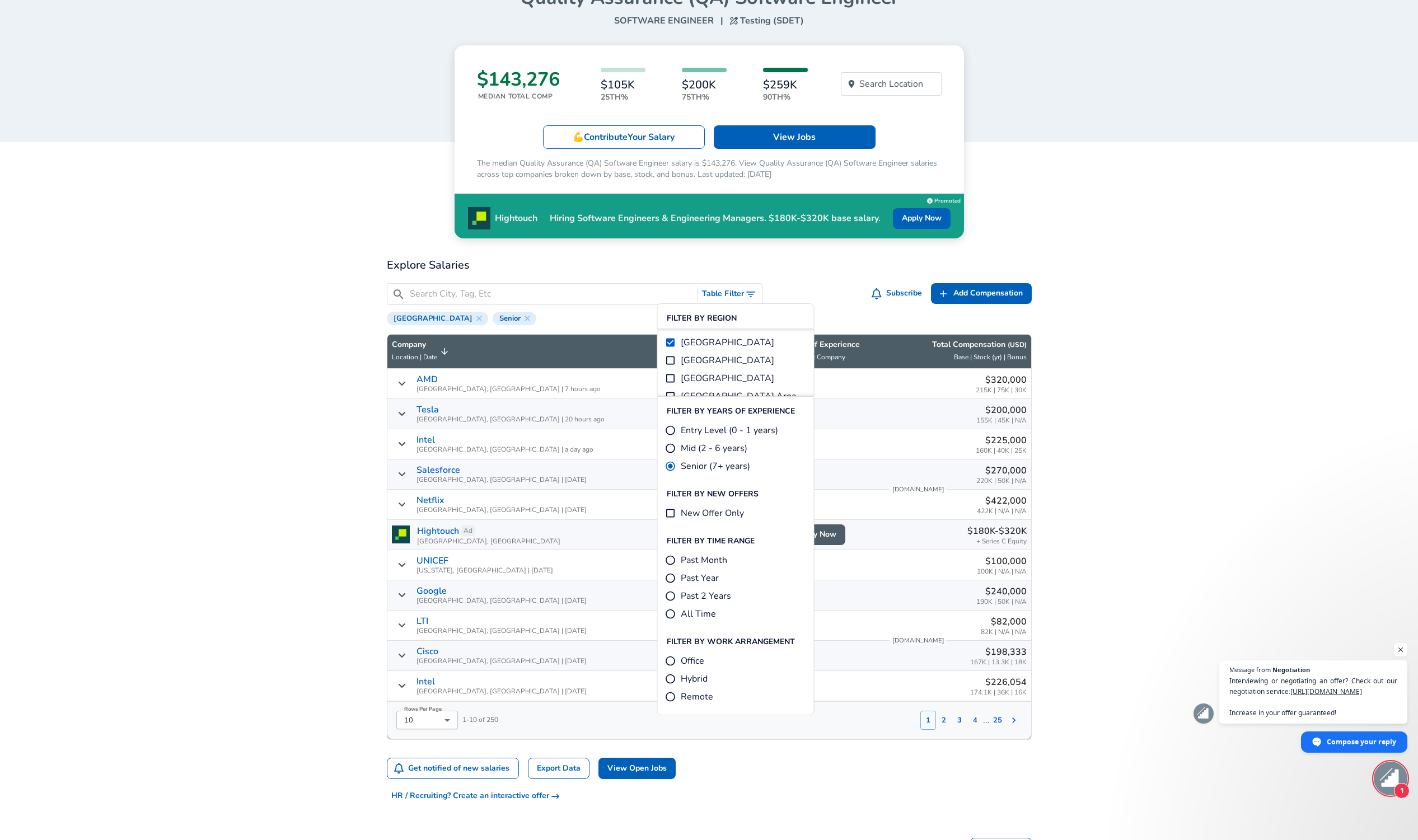
click at [725, 773] on div "Get notified of new salaries Export Data View Open Jobs" at bounding box center [709, 768] width 645 height 22
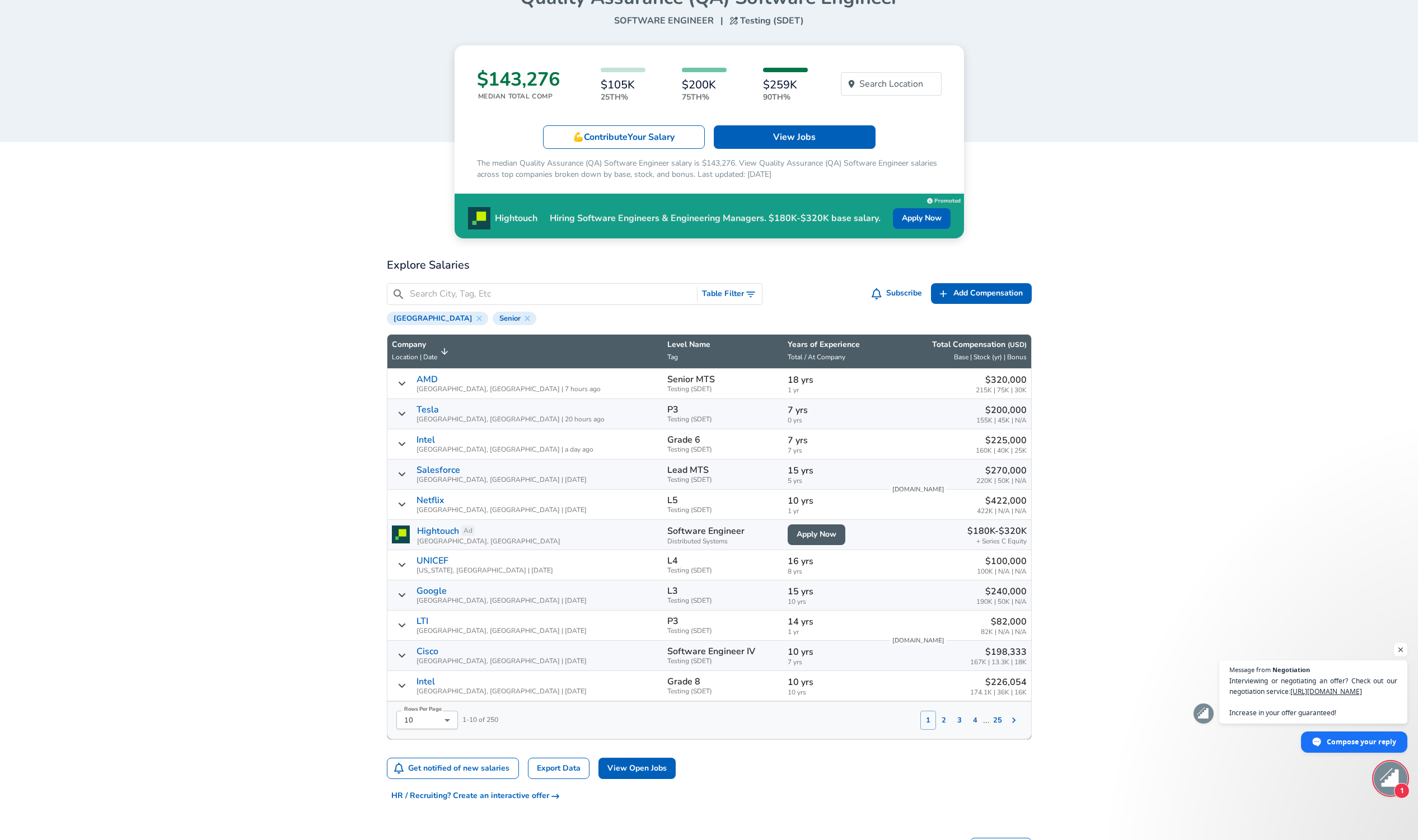
click at [408, 419] on div "Tesla Fremont, [GEOGRAPHIC_DATA] | 20 hours ago" at bounding box center [525, 413] width 266 height 19
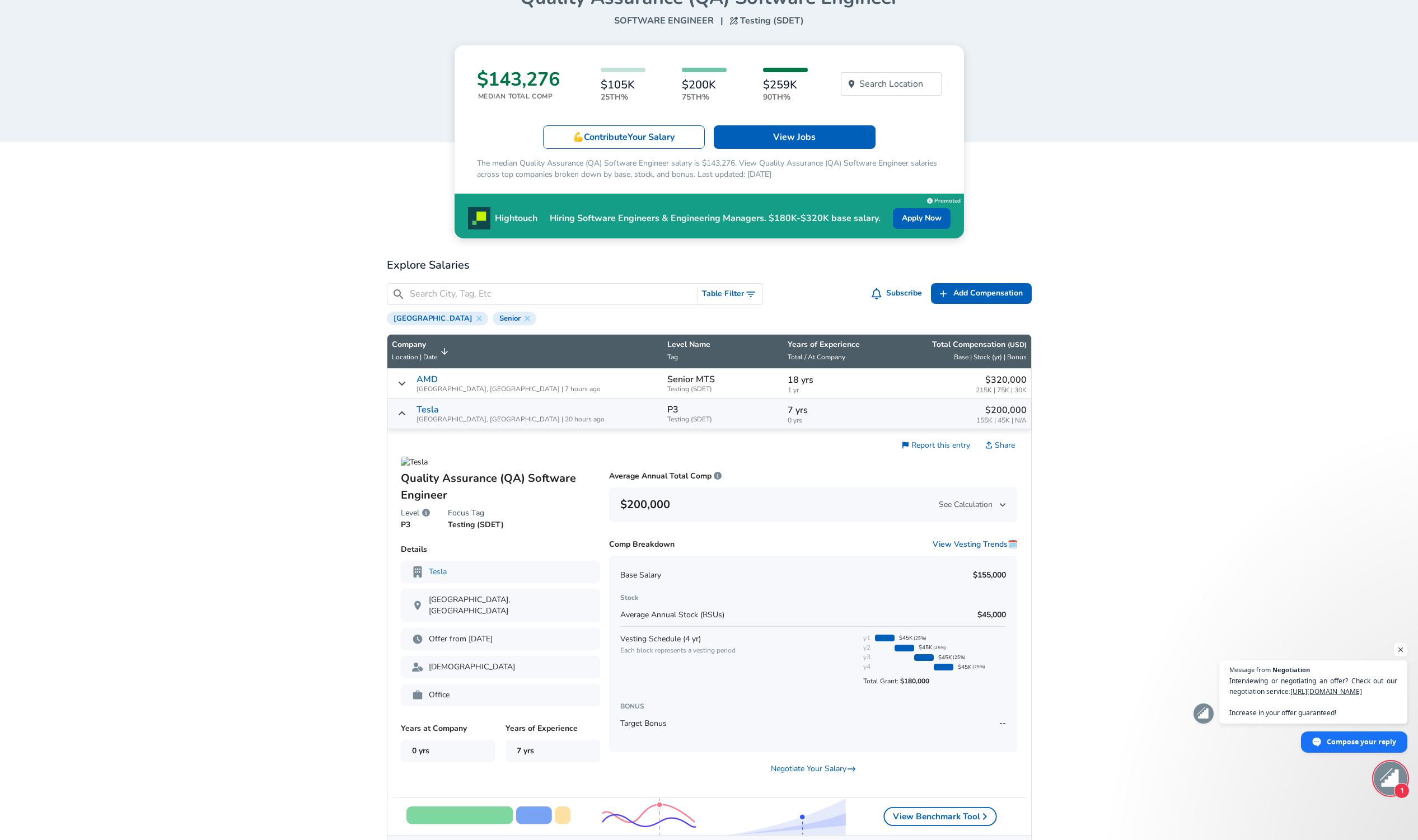
click at [408, 419] on div "Tesla Fremont, [GEOGRAPHIC_DATA] | 20 hours ago" at bounding box center [525, 413] width 266 height 19
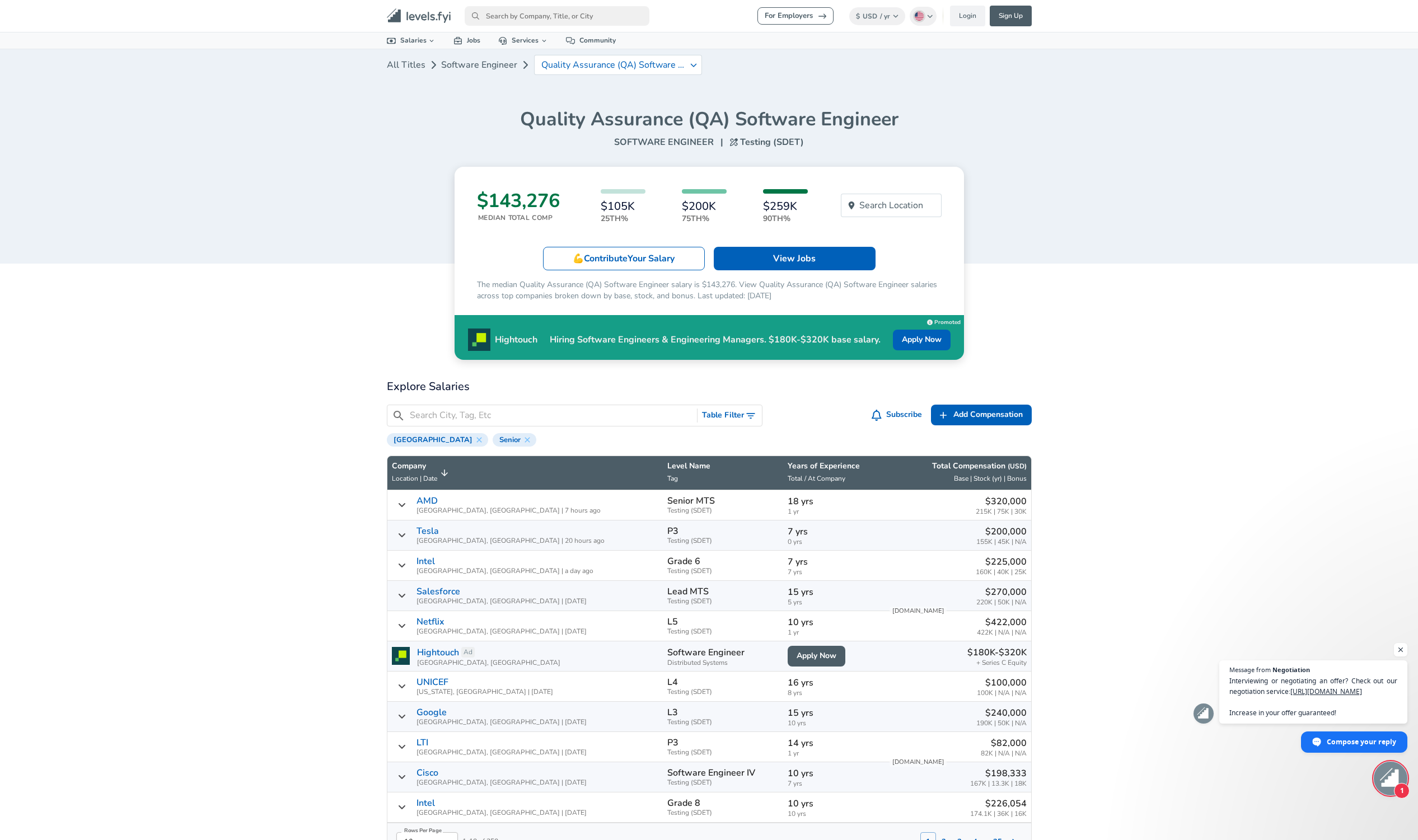
scroll to position [0, 0]
click at [536, 412] on input "Search City, Tag, Etc" at bounding box center [551, 415] width 283 height 14
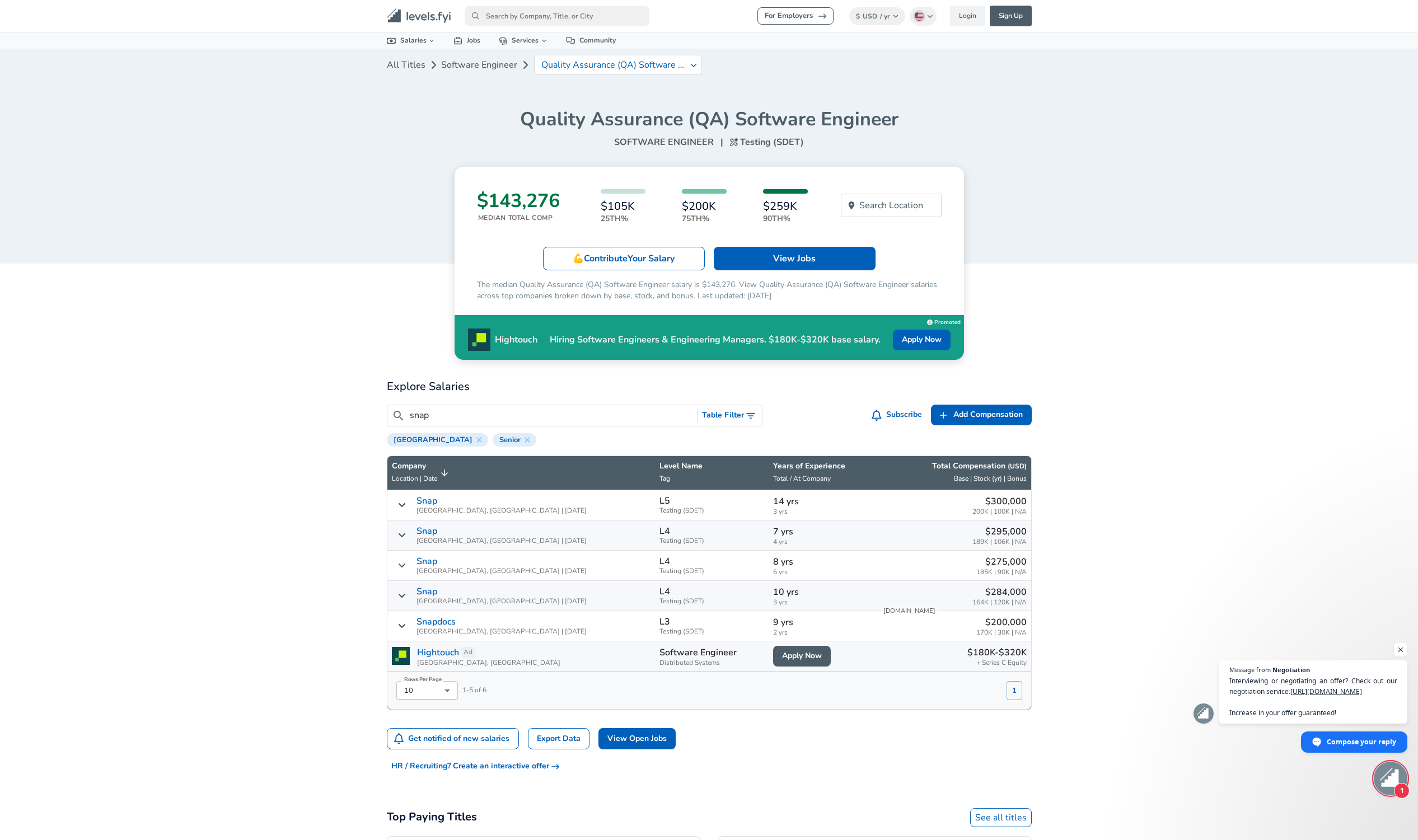
type input "snap"
click at [433, 509] on span "[GEOGRAPHIC_DATA], [GEOGRAPHIC_DATA] | [DATE]" at bounding box center [502, 511] width 170 height 7
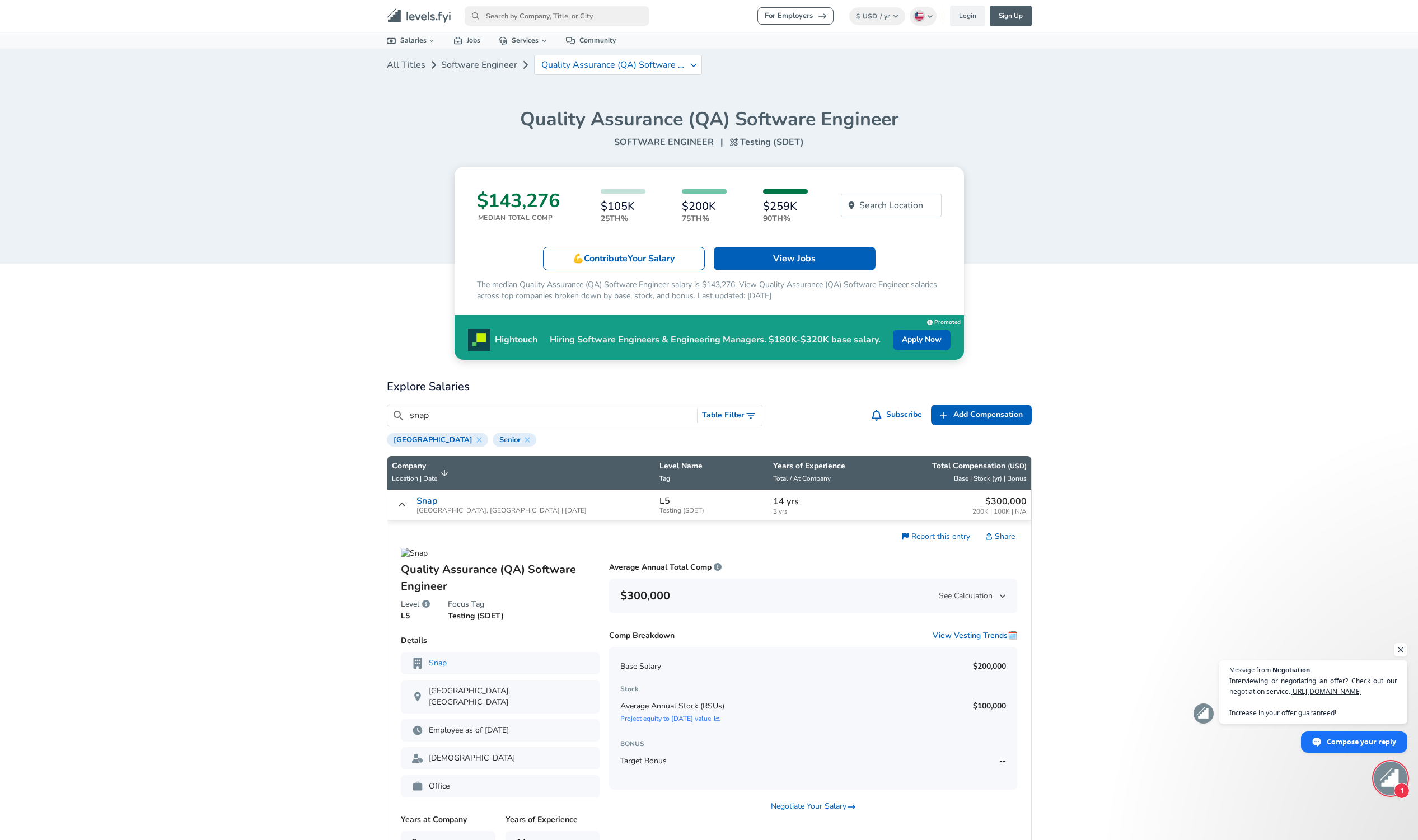
click at [433, 509] on span "[GEOGRAPHIC_DATA], [GEOGRAPHIC_DATA] | [DATE]" at bounding box center [502, 511] width 170 height 7
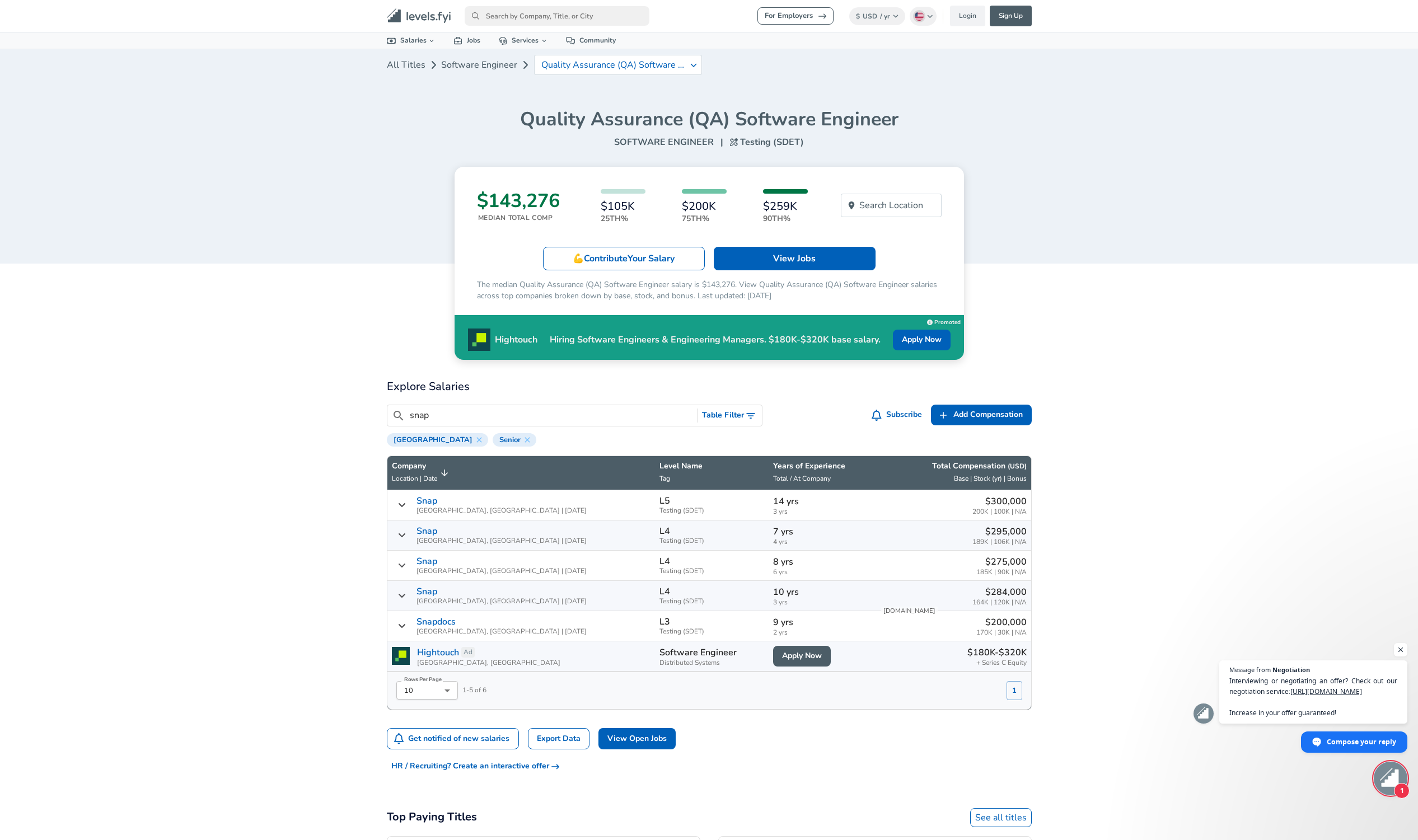
click at [429, 20] on icon "Levels FYI Logo" at bounding box center [419, 16] width 64 height 15
